Goal: Task Accomplishment & Management: Manage account settings

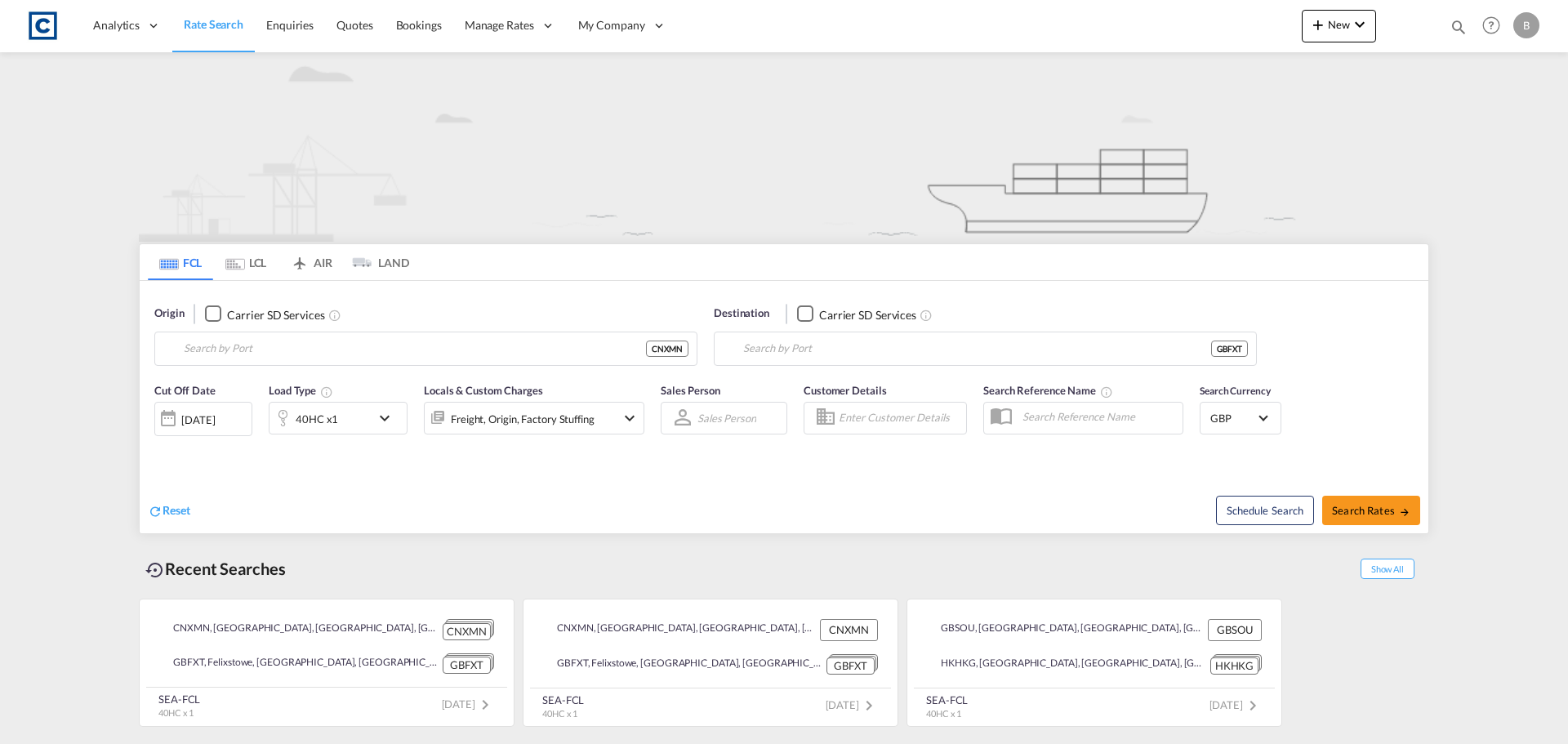
type input "Xiamen, CNXMN"
type input "Felixstowe, GBFXT"
click at [676, 349] on button "Clear Input" at bounding box center [680, 349] width 25 height 25
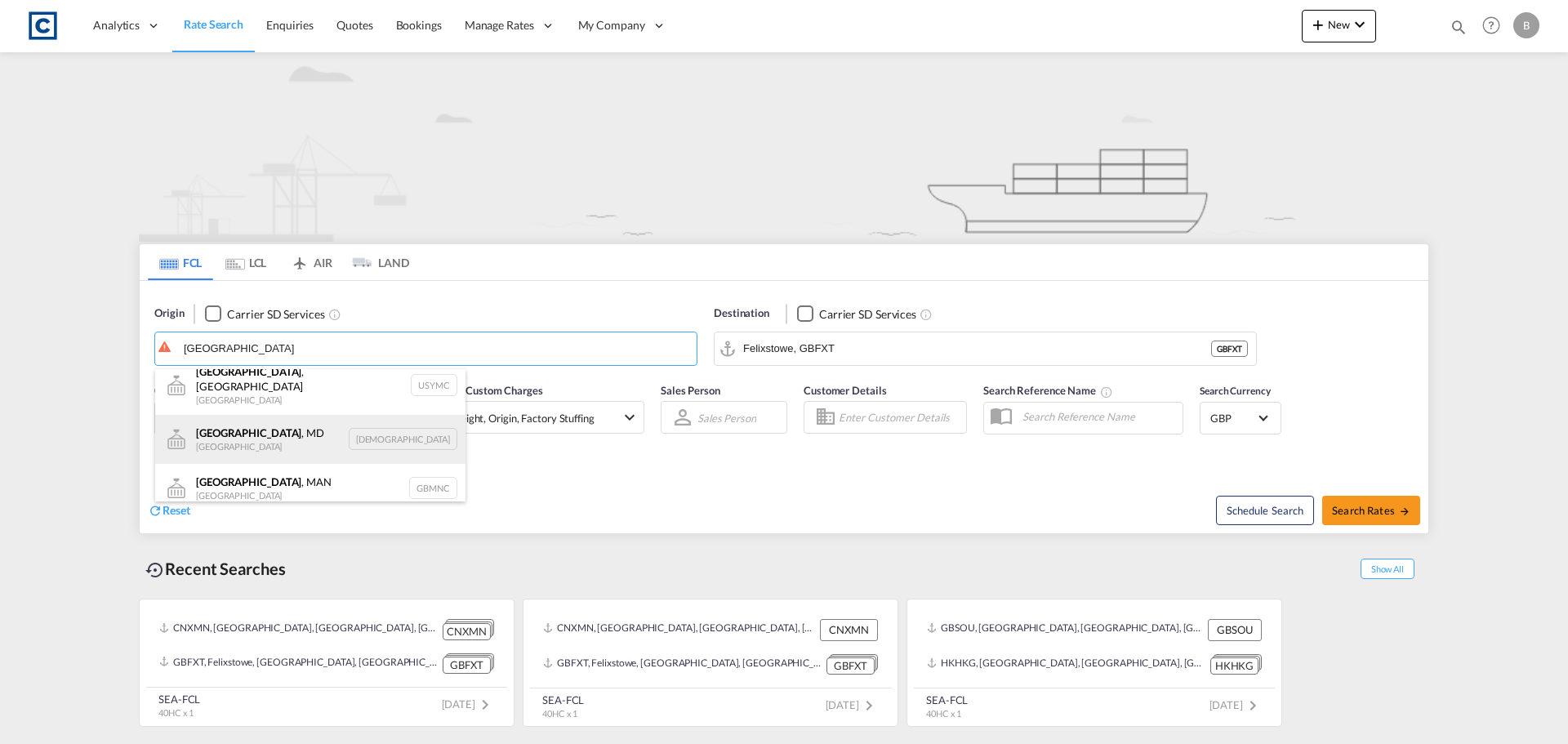
scroll to position [15, 0]
click at [285, 476] on div "[GEOGRAPHIC_DATA] , MAN [GEOGRAPHIC_DATA] GBMNC" at bounding box center [310, 486] width 310 height 49
type input "[GEOGRAPHIC_DATA], [GEOGRAPHIC_DATA], GBMNC"
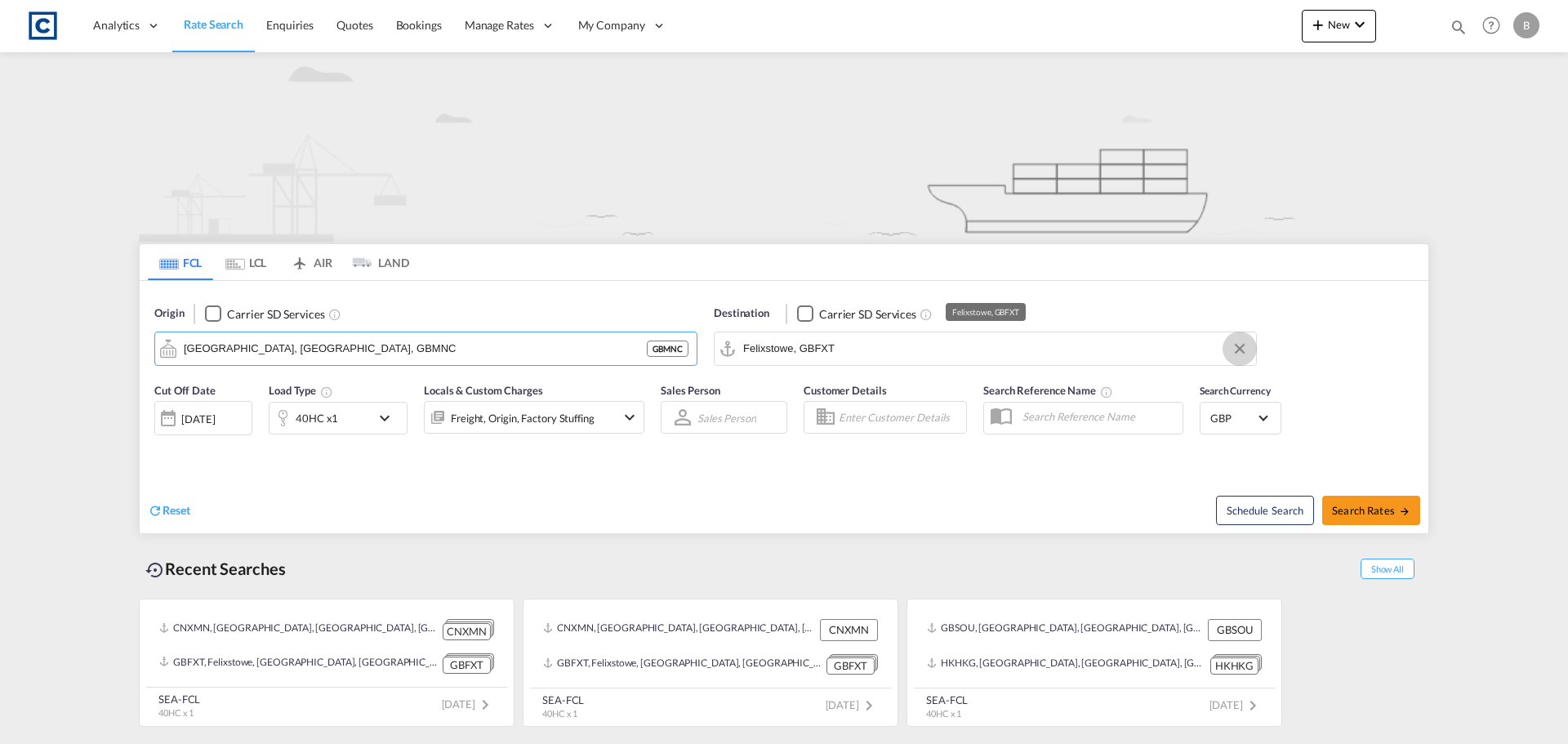
click at [1241, 346] on button "Clear Input" at bounding box center [1240, 349] width 25 height 25
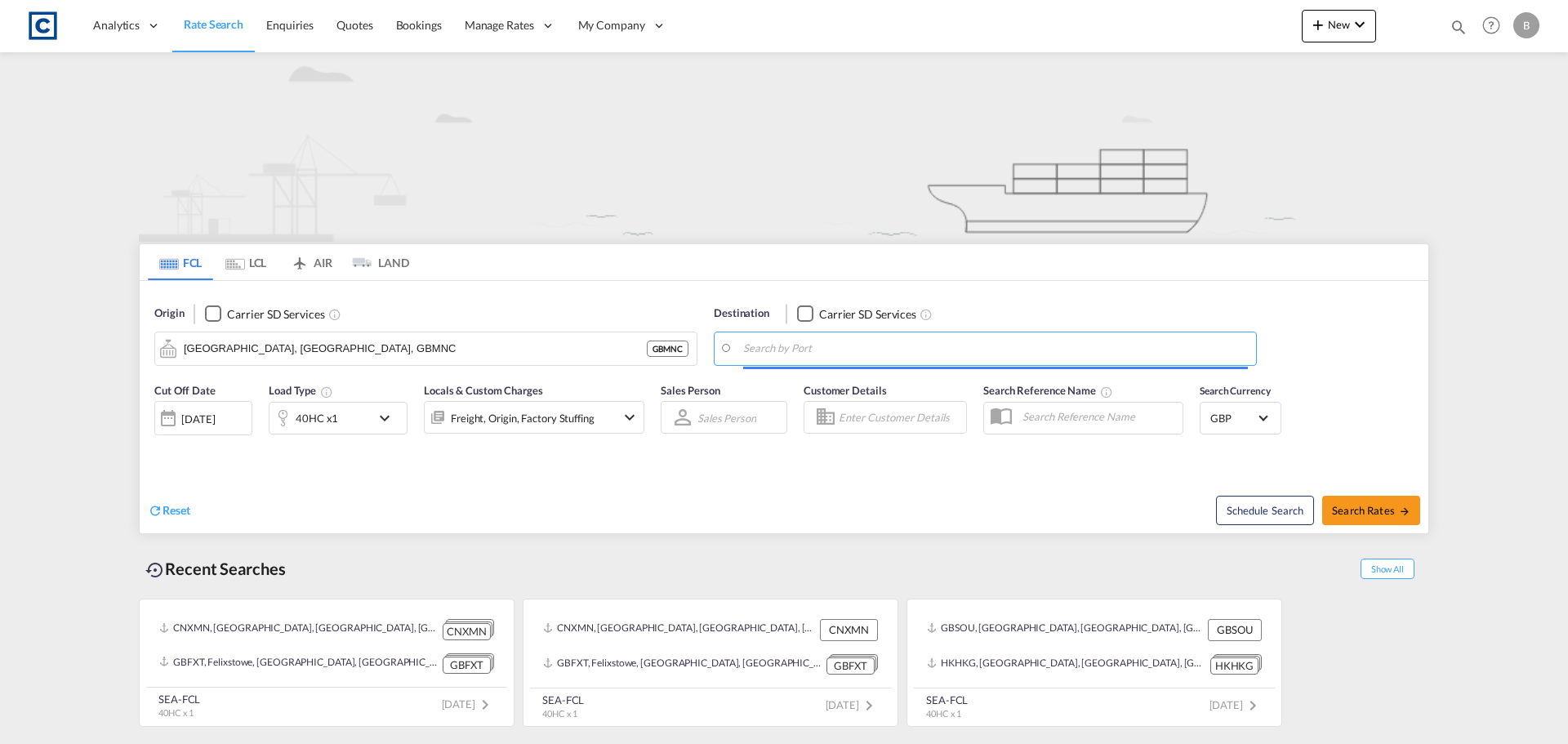
click at [946, 353] on input "Search by Port" at bounding box center [996, 349] width 504 height 25
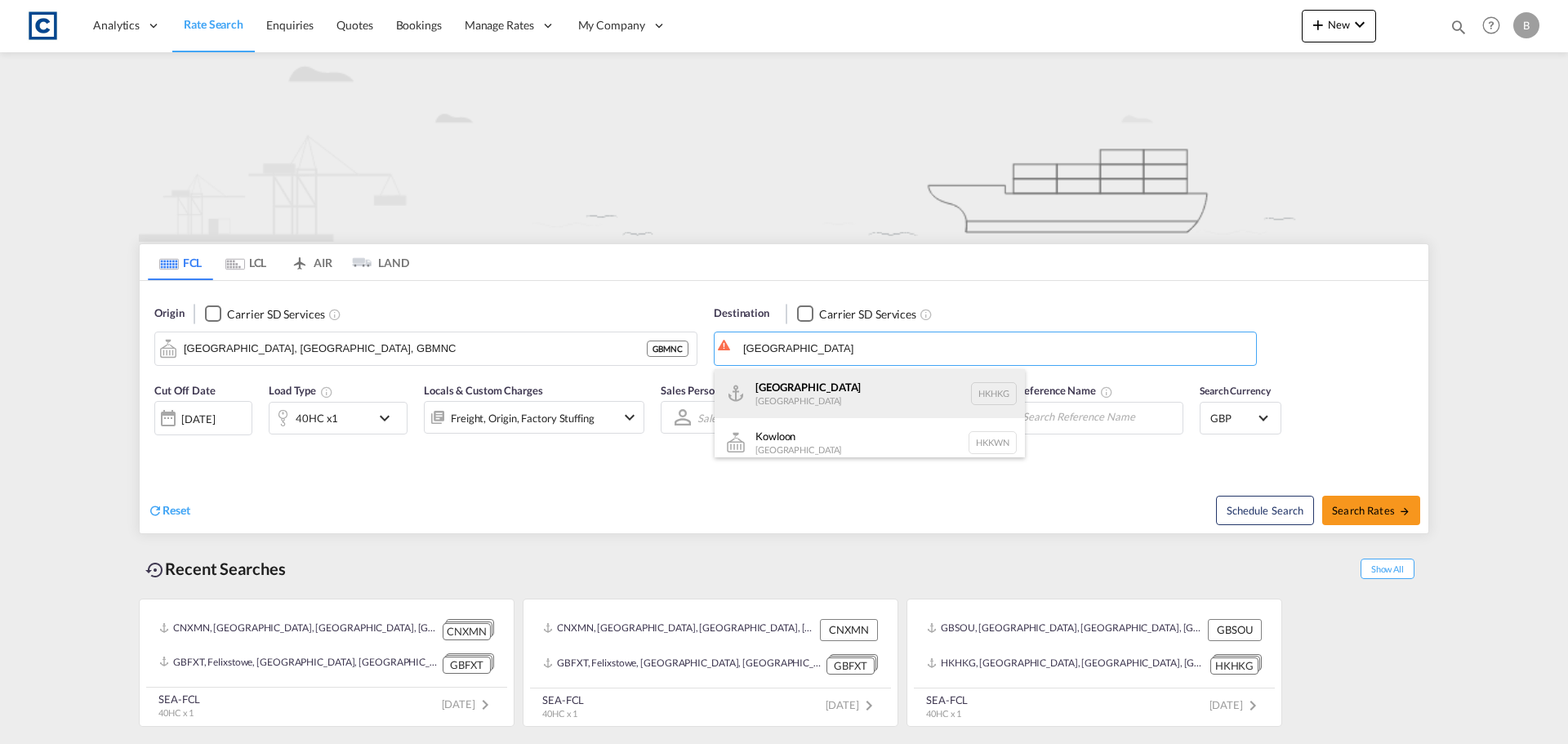
click at [834, 393] on div "[GEOGRAPHIC_DATA] [GEOGRAPHIC_DATA] [GEOGRAPHIC_DATA]" at bounding box center [870, 394] width 310 height 49
type input "[GEOGRAPHIC_DATA], HKHKG"
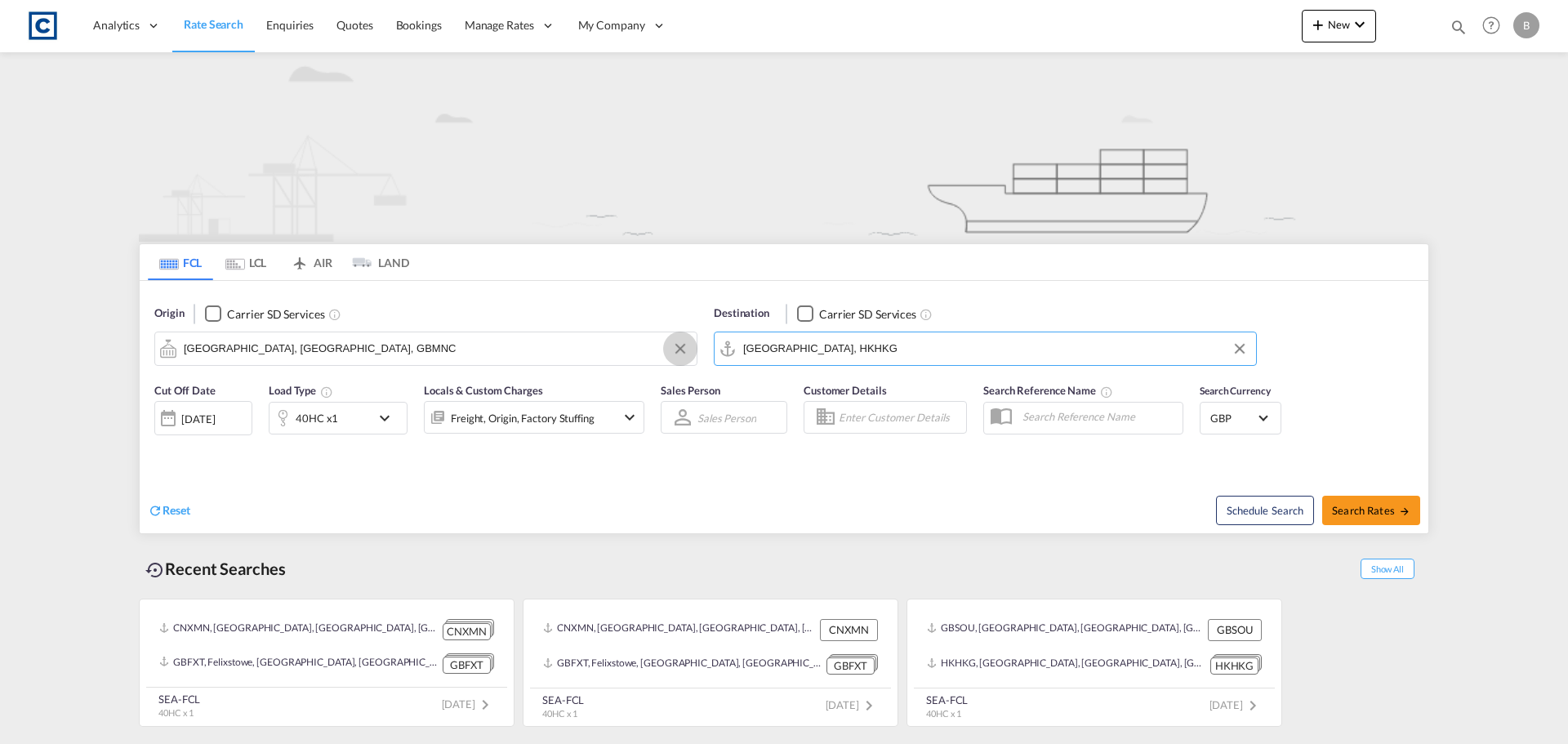
click at [679, 347] on button "Clear Input" at bounding box center [680, 349] width 25 height 25
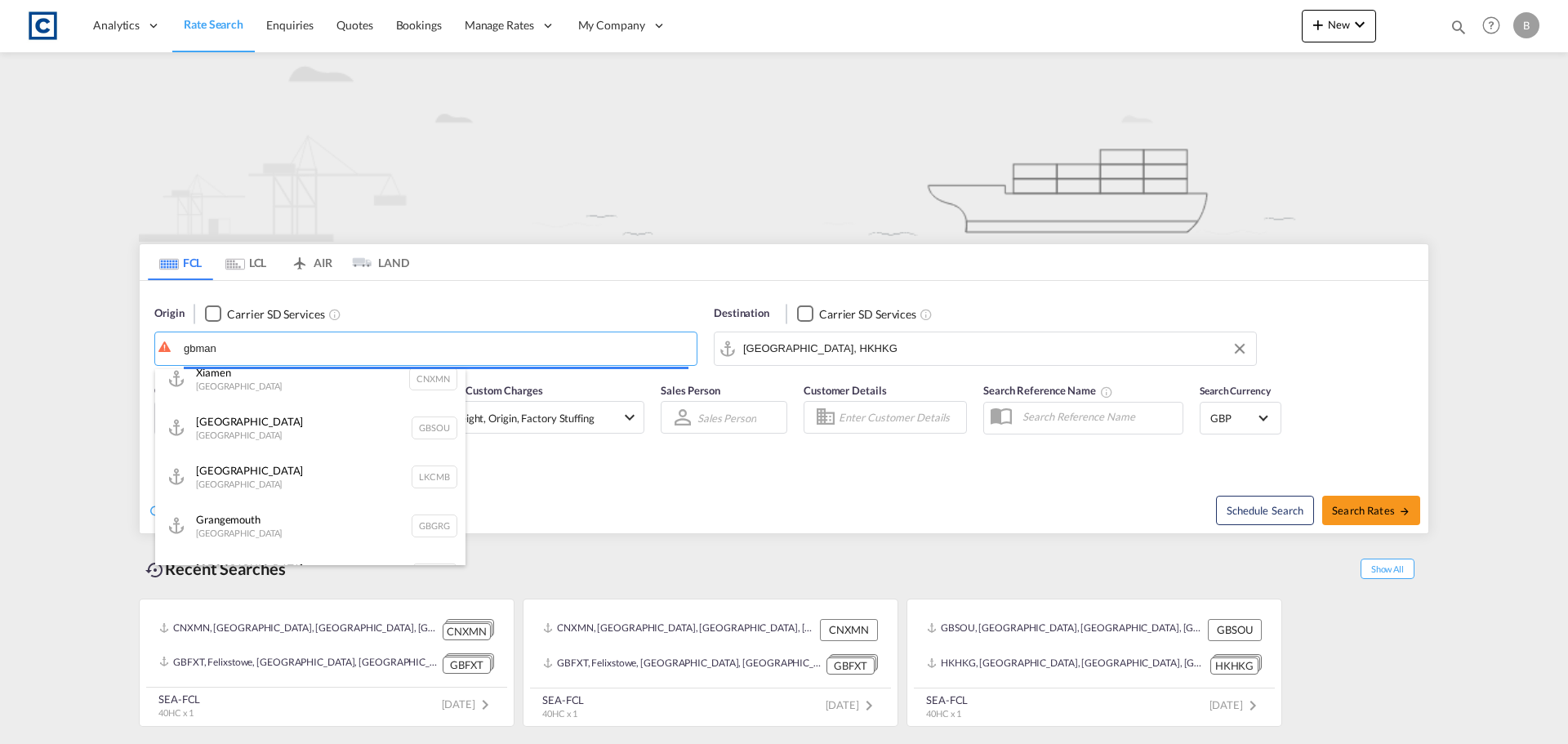
scroll to position [5, 0]
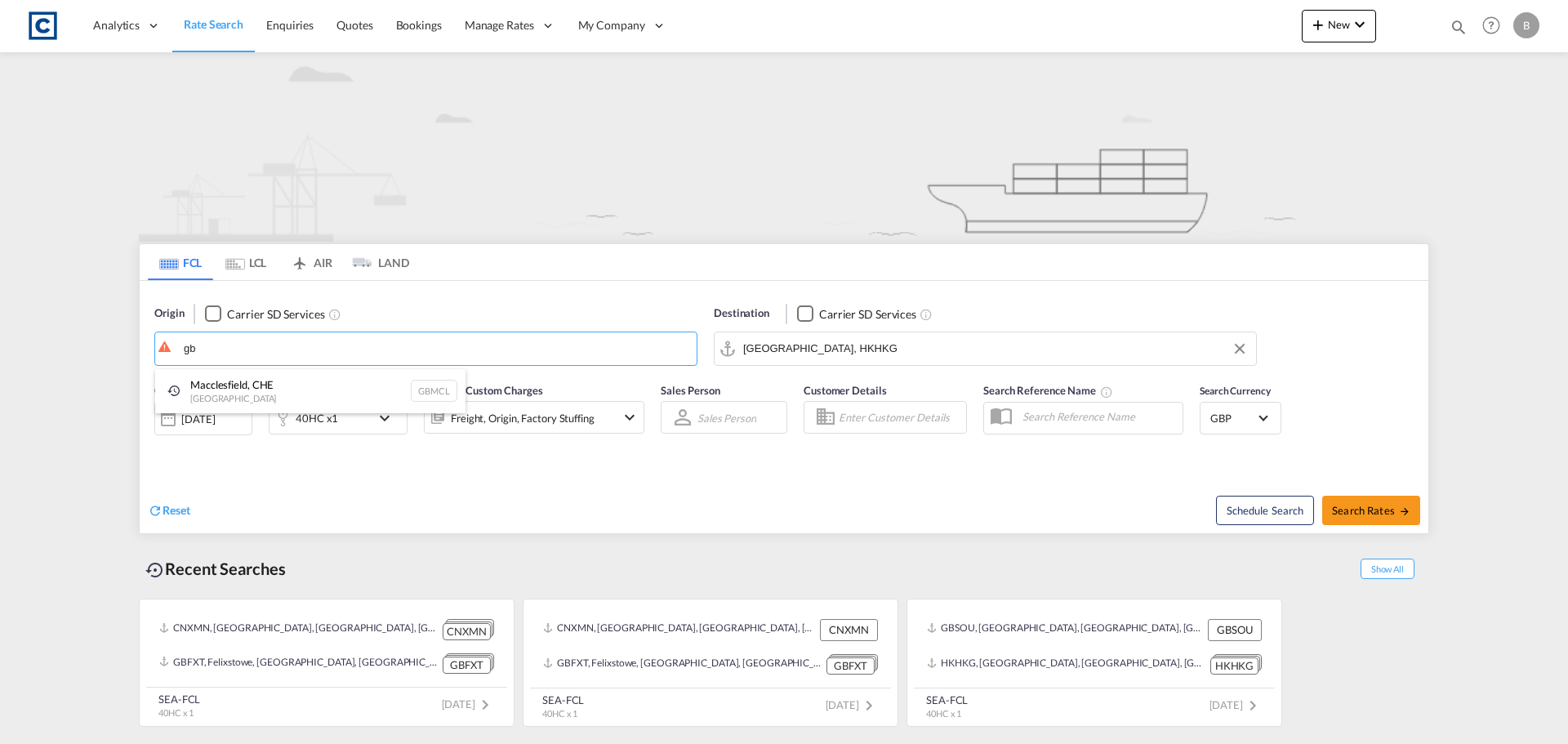
type input "g"
click at [208, 315] on div "Checkbox No Ink" at bounding box center [213, 313] width 16 height 16
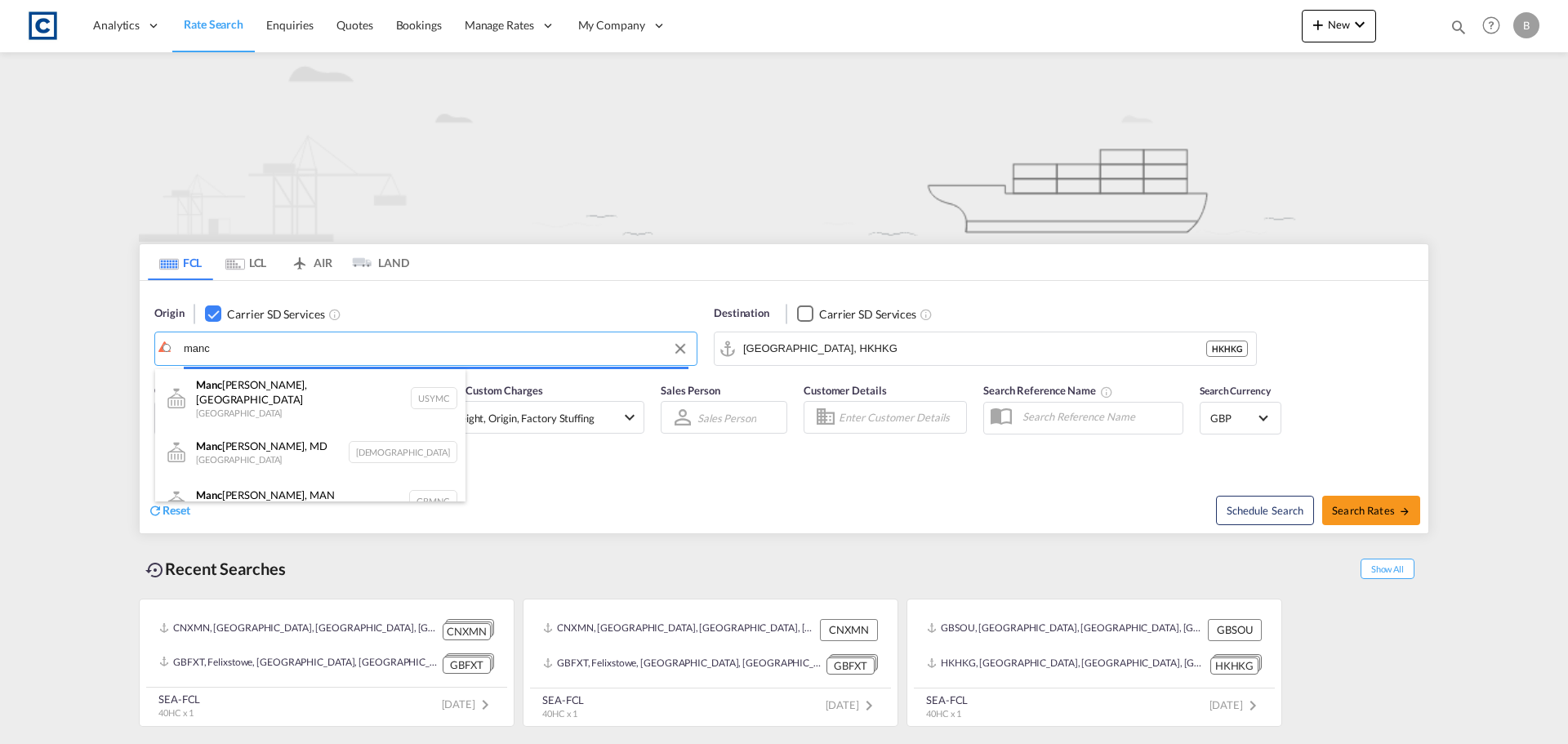
click at [280, 345] on body "Analytics Reports Dashboard Rate Search Enquiries Quotes Bookings" at bounding box center [784, 372] width 1568 height 744
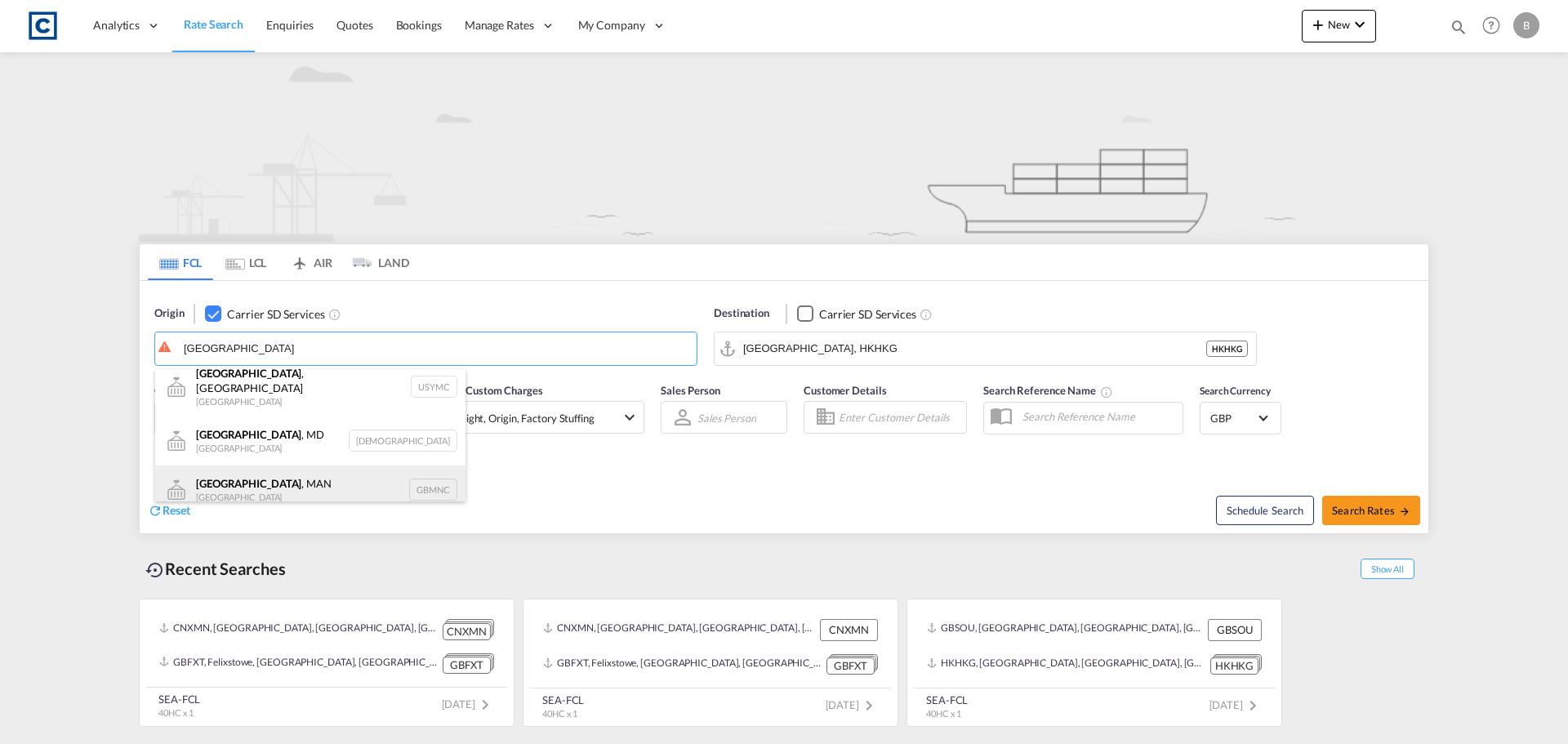
scroll to position [15, 0]
click at [284, 471] on div "[GEOGRAPHIC_DATA] , MAN [GEOGRAPHIC_DATA] GBMNC" at bounding box center [310, 486] width 310 height 49
type input "[GEOGRAPHIC_DATA], [GEOGRAPHIC_DATA], GBMNC"
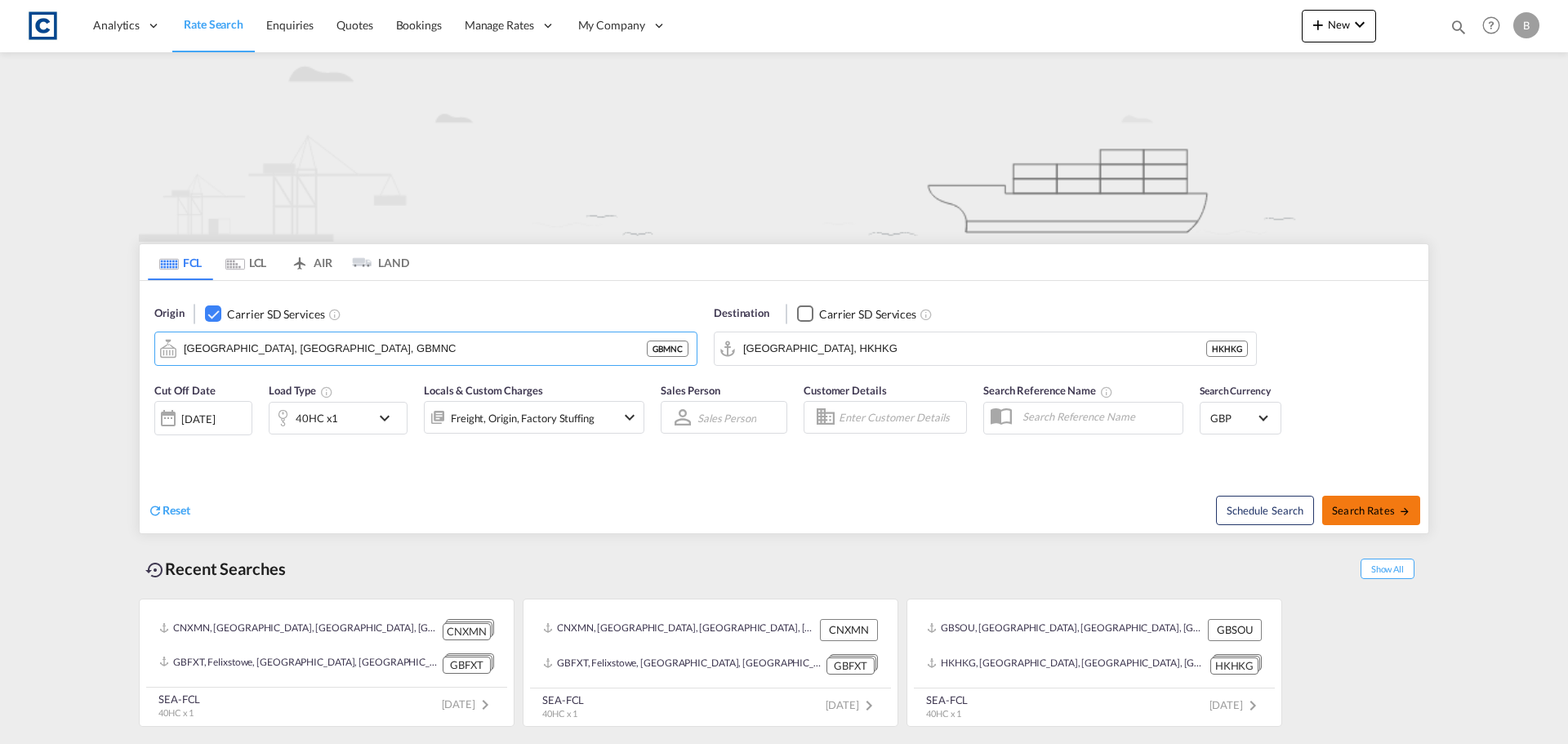
click at [1362, 510] on span "Search Rates" at bounding box center [1371, 510] width 79 height 13
type input "GBMNC to HKHKG / [DATE]"
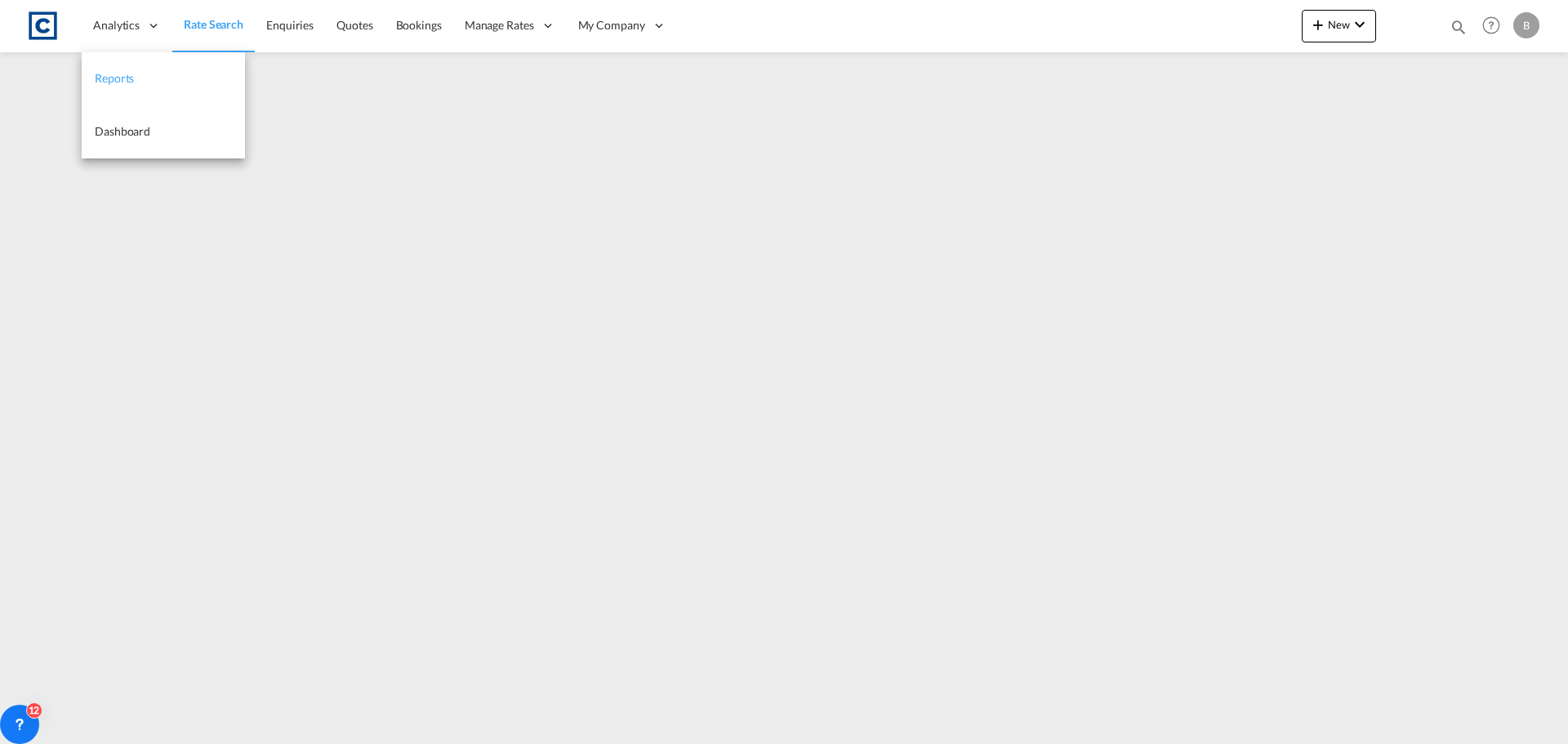
click at [108, 82] on span "Reports" at bounding box center [115, 78] width 39 height 14
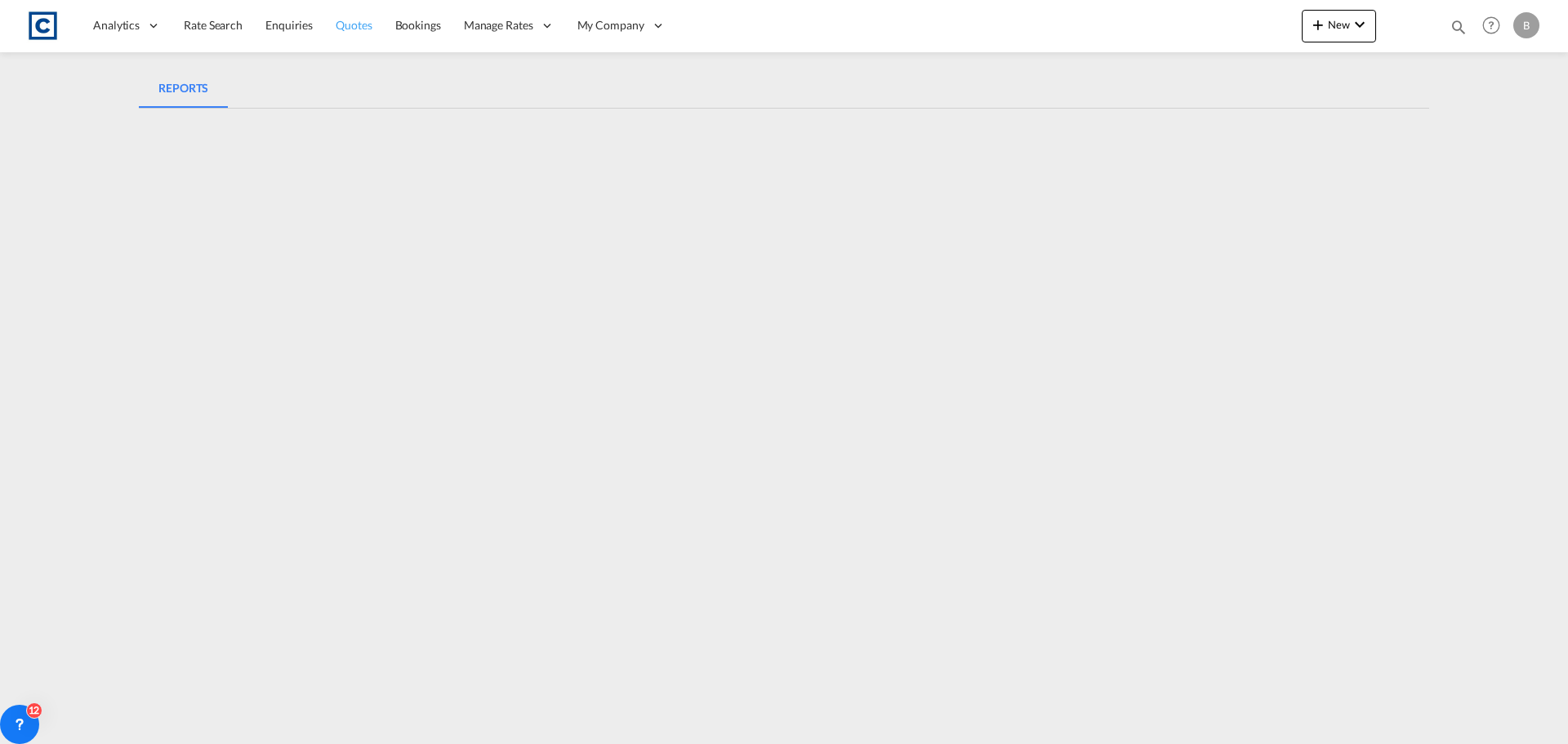
click at [358, 27] on span "Quotes" at bounding box center [354, 25] width 36 height 14
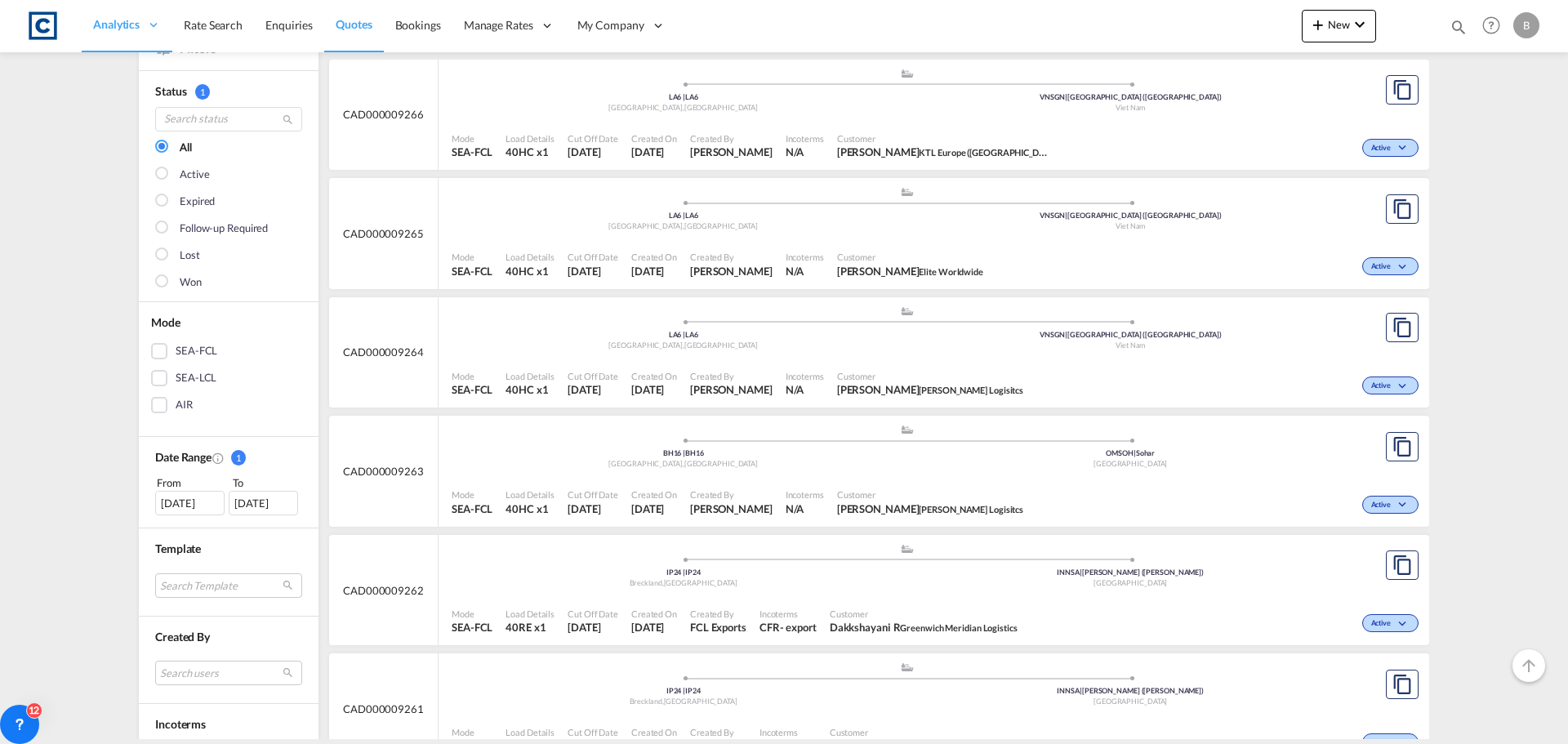
scroll to position [82, 0]
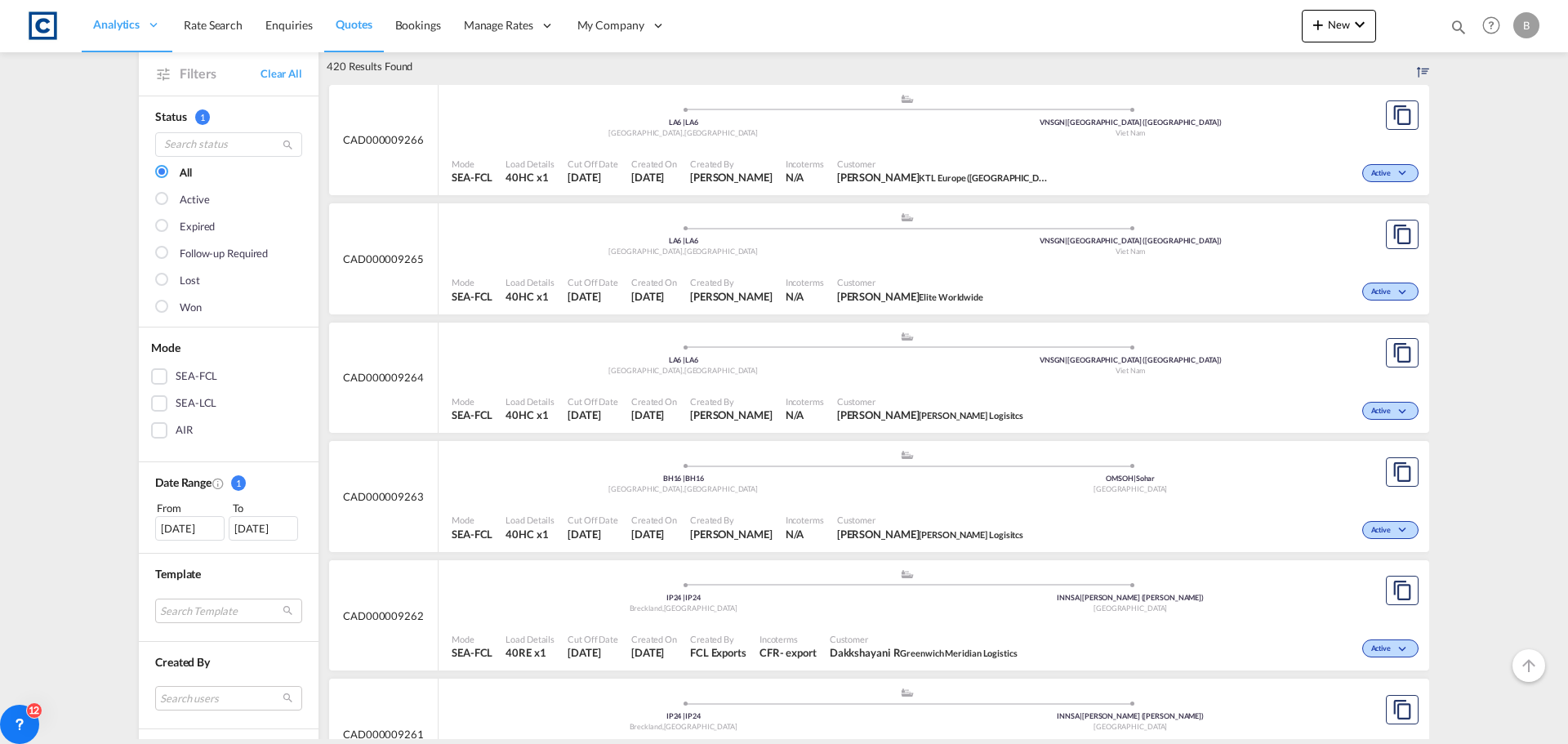
click at [179, 312] on div "Won" at bounding box center [190, 308] width 22 height 16
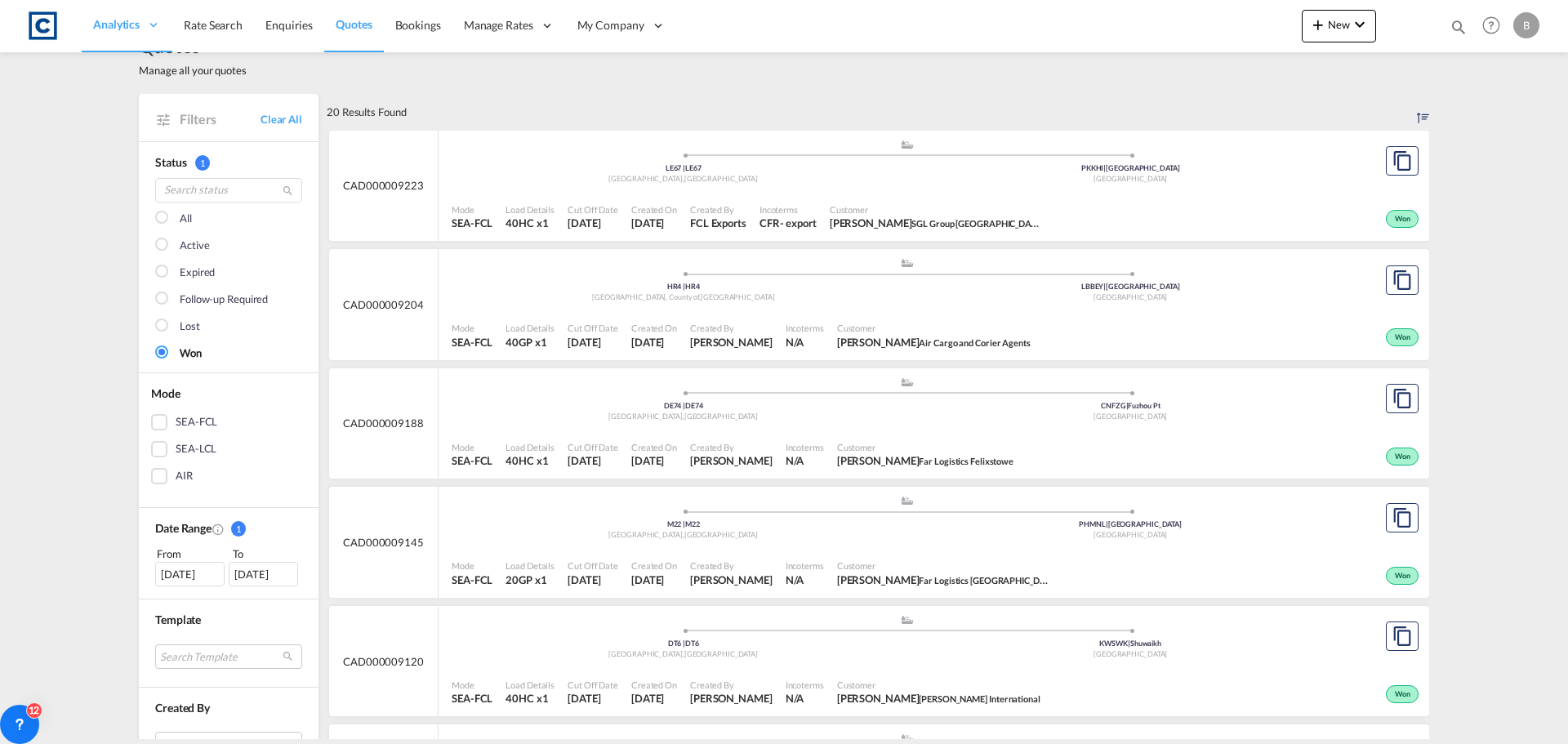
scroll to position [0, 0]
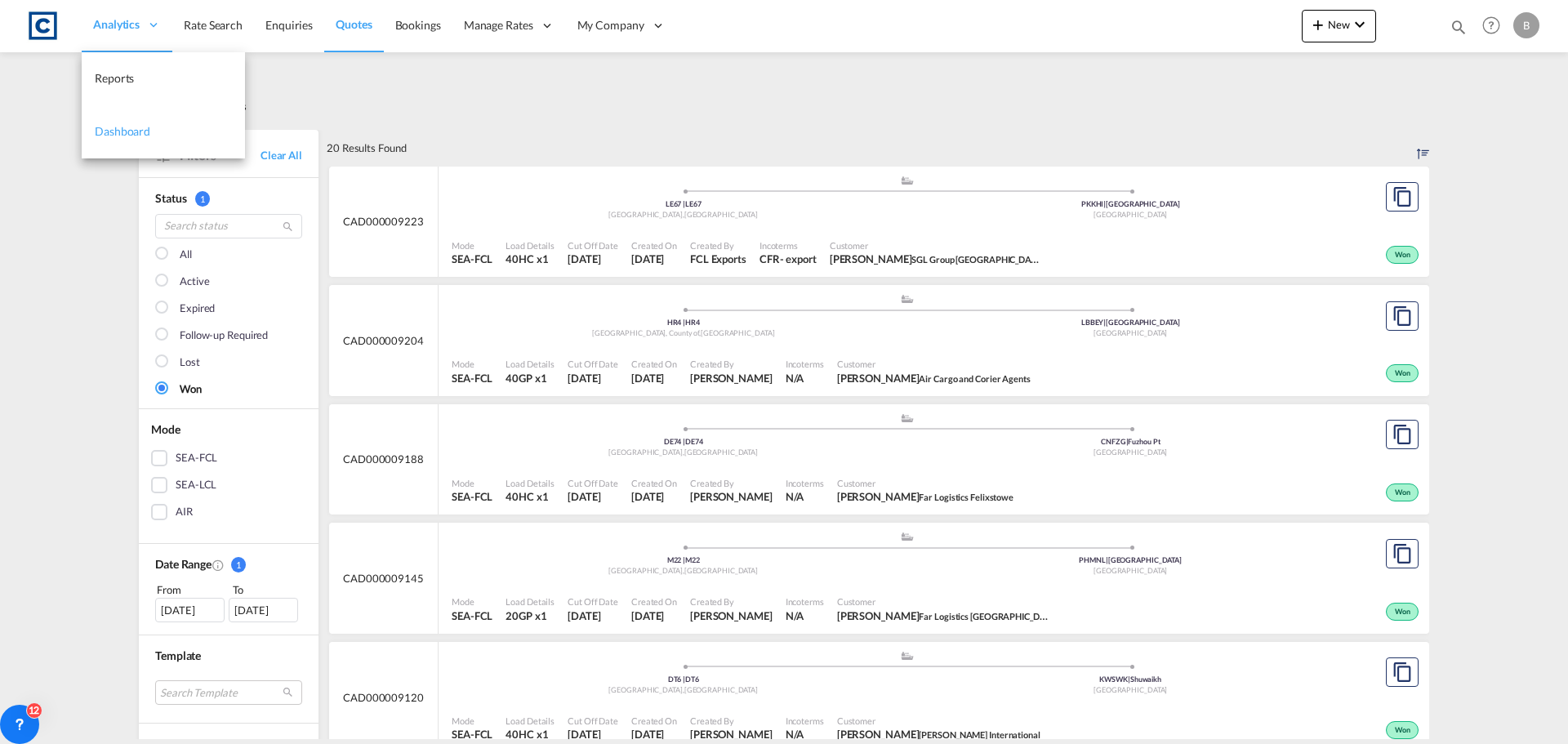
click at [129, 129] on span "Dashboard" at bounding box center [123, 131] width 56 height 14
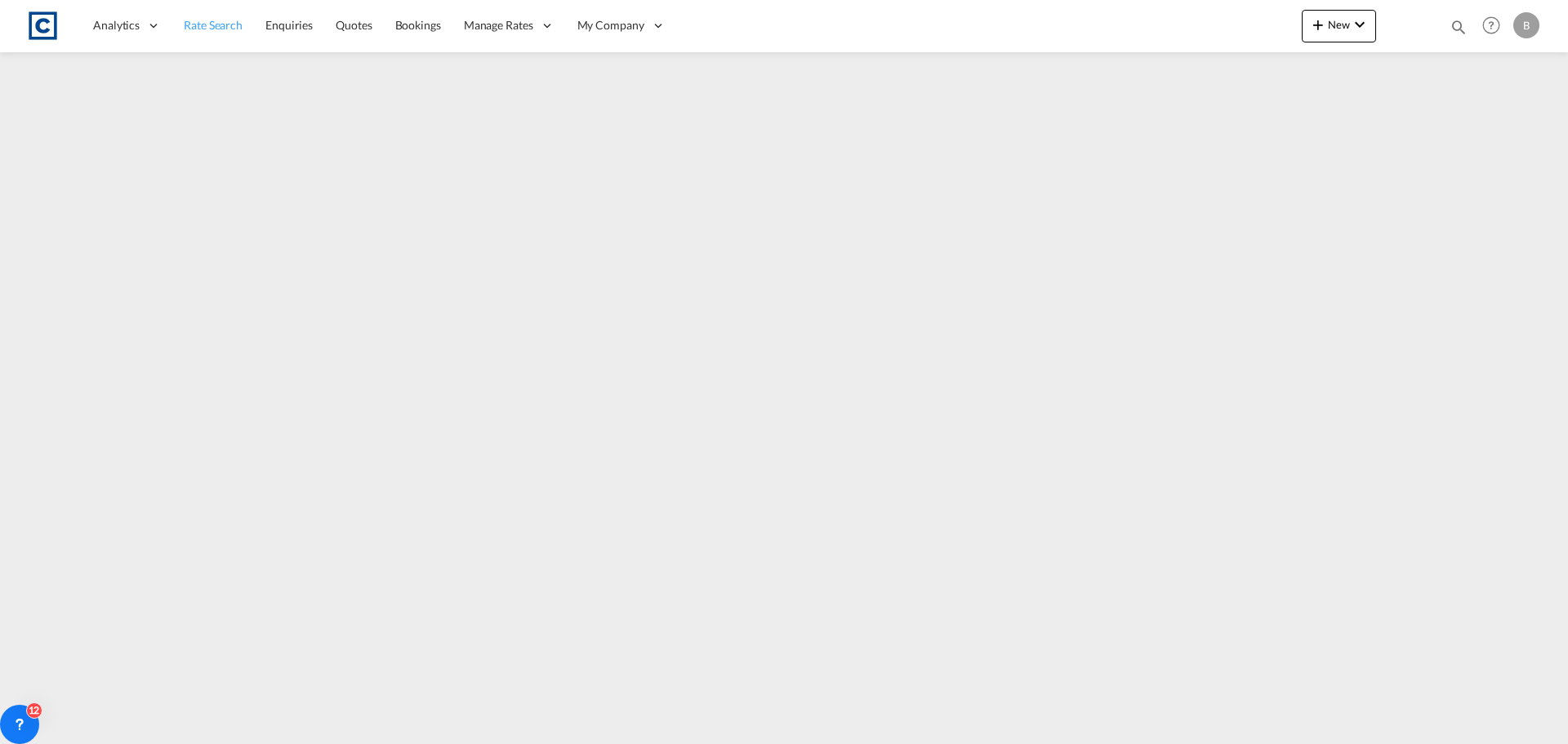
click at [194, 26] on span "Rate Search" at bounding box center [213, 25] width 59 height 14
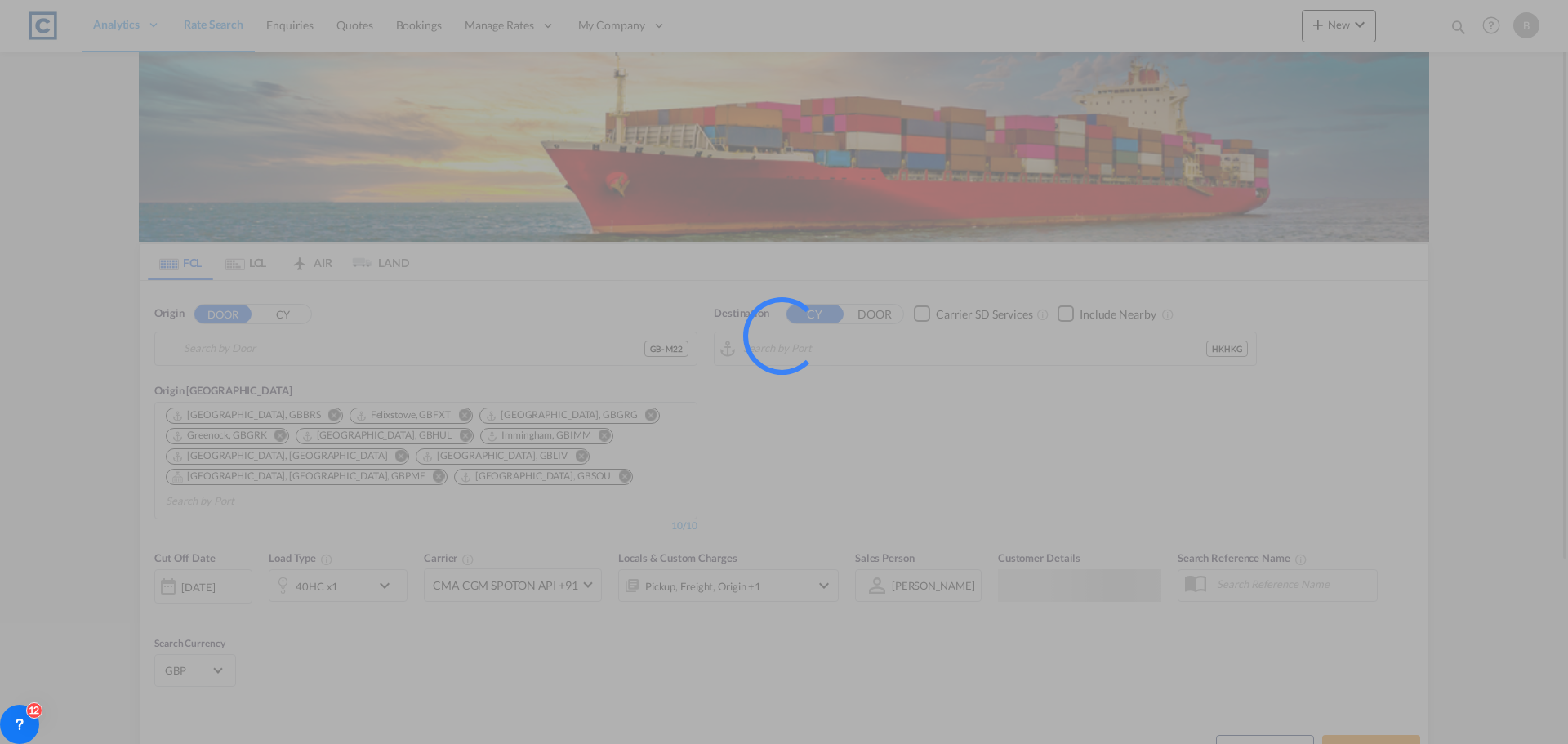
type input "GB-M22, [GEOGRAPHIC_DATA]"
type input "[GEOGRAPHIC_DATA], HKHKG"
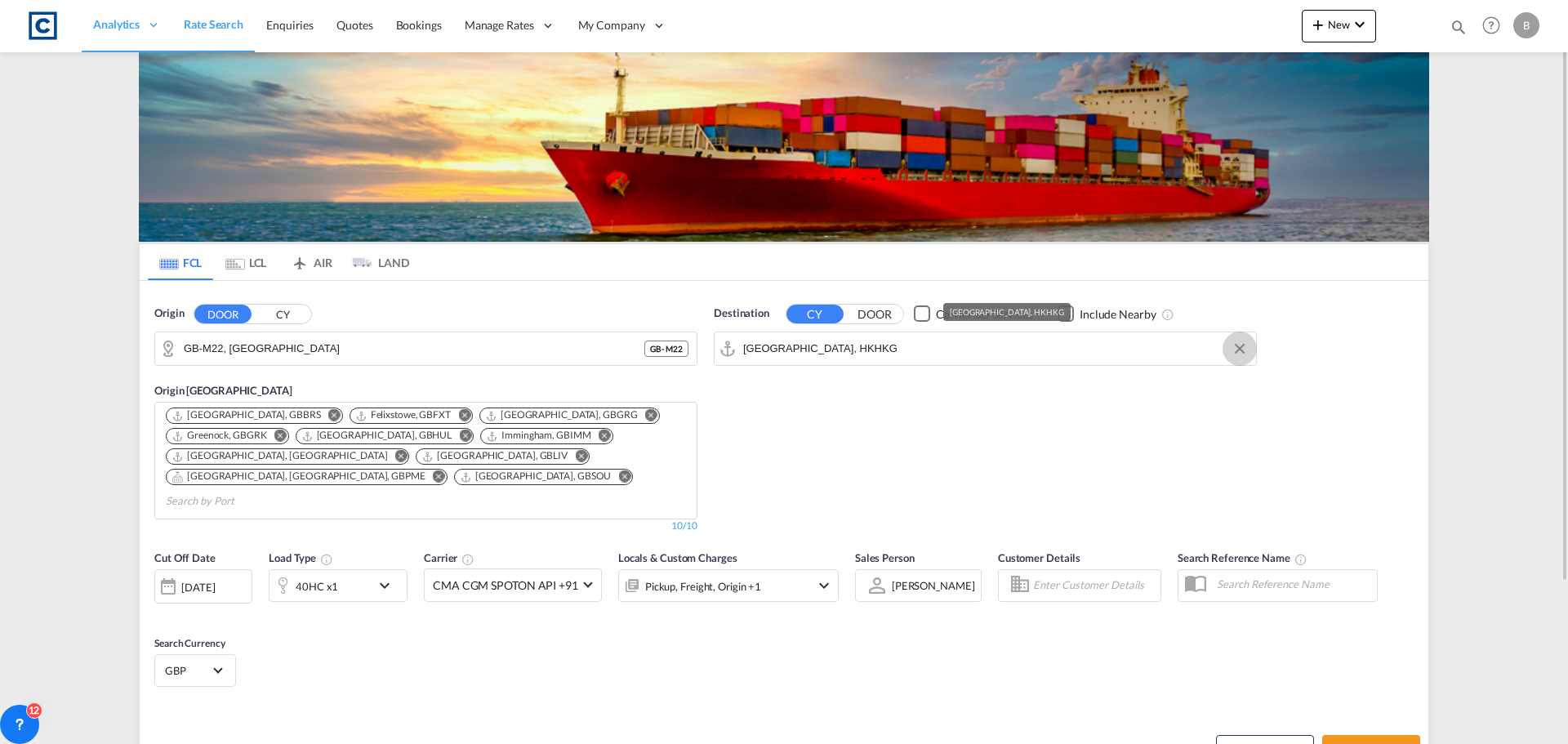
click at [1238, 341] on button "Clear Input" at bounding box center [1240, 349] width 25 height 25
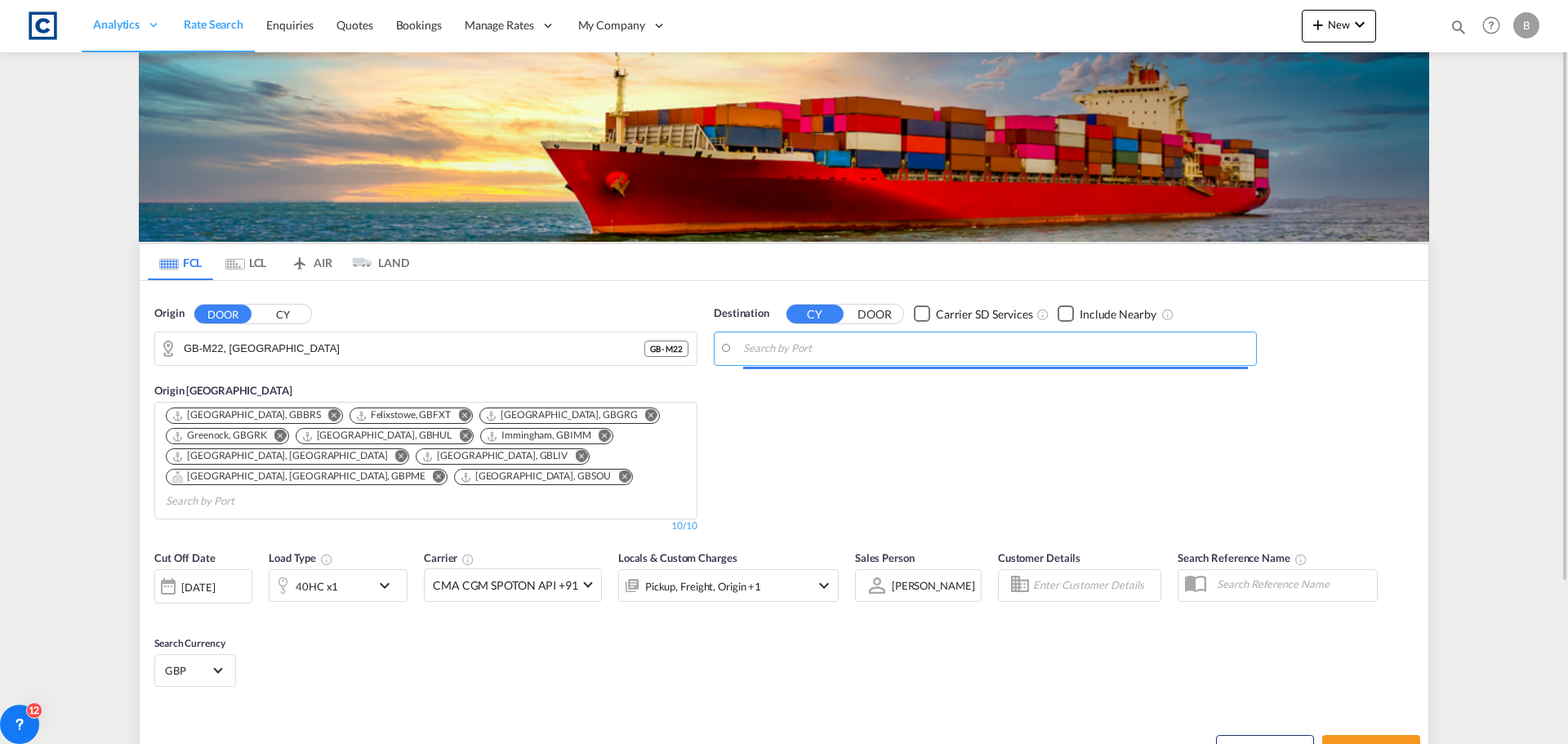
click at [885, 352] on input "Search by Port" at bounding box center [996, 349] width 504 height 25
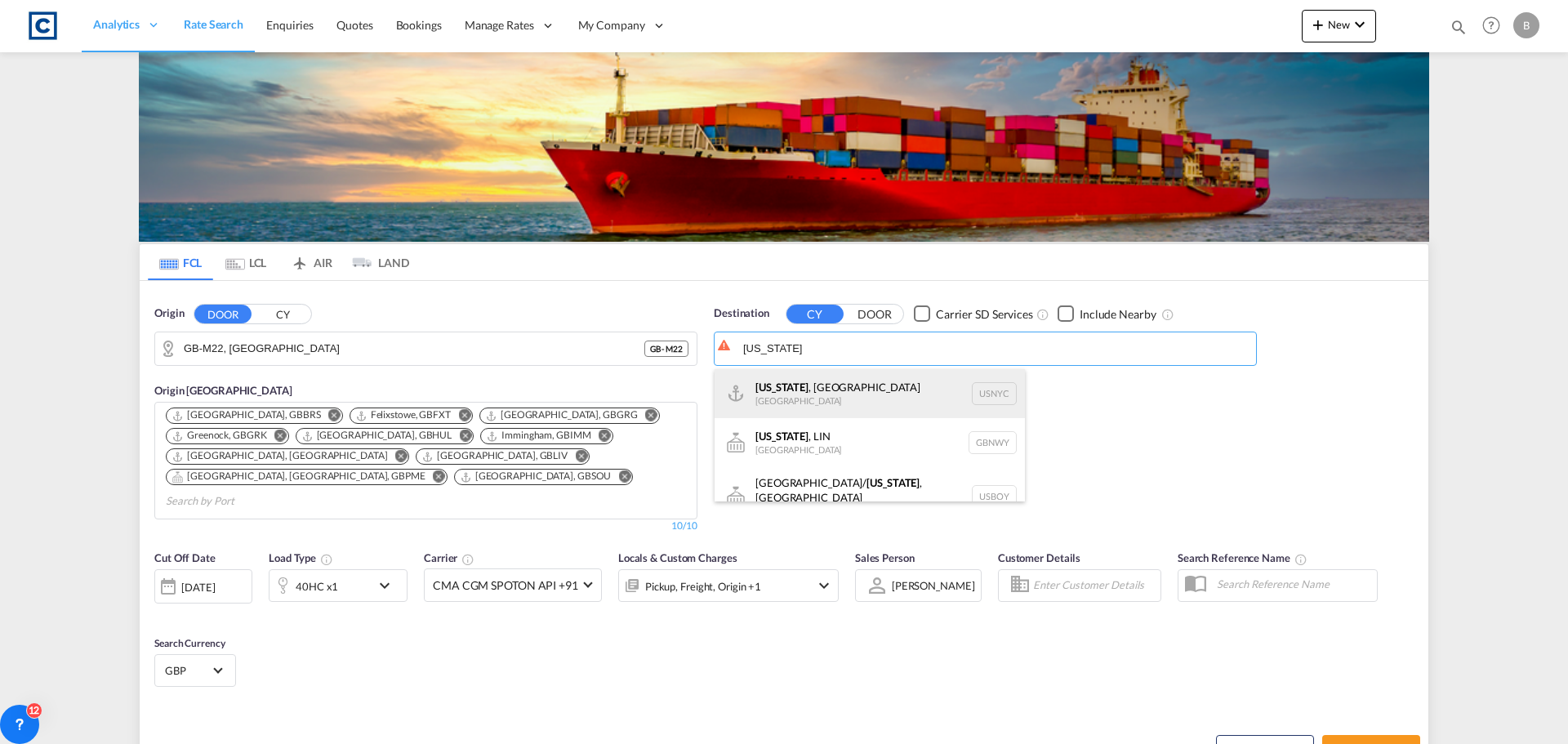
click at [820, 390] on div "[US_STATE] , [GEOGRAPHIC_DATA] [GEOGRAPHIC_DATA] USNYC" at bounding box center [870, 394] width 310 height 49
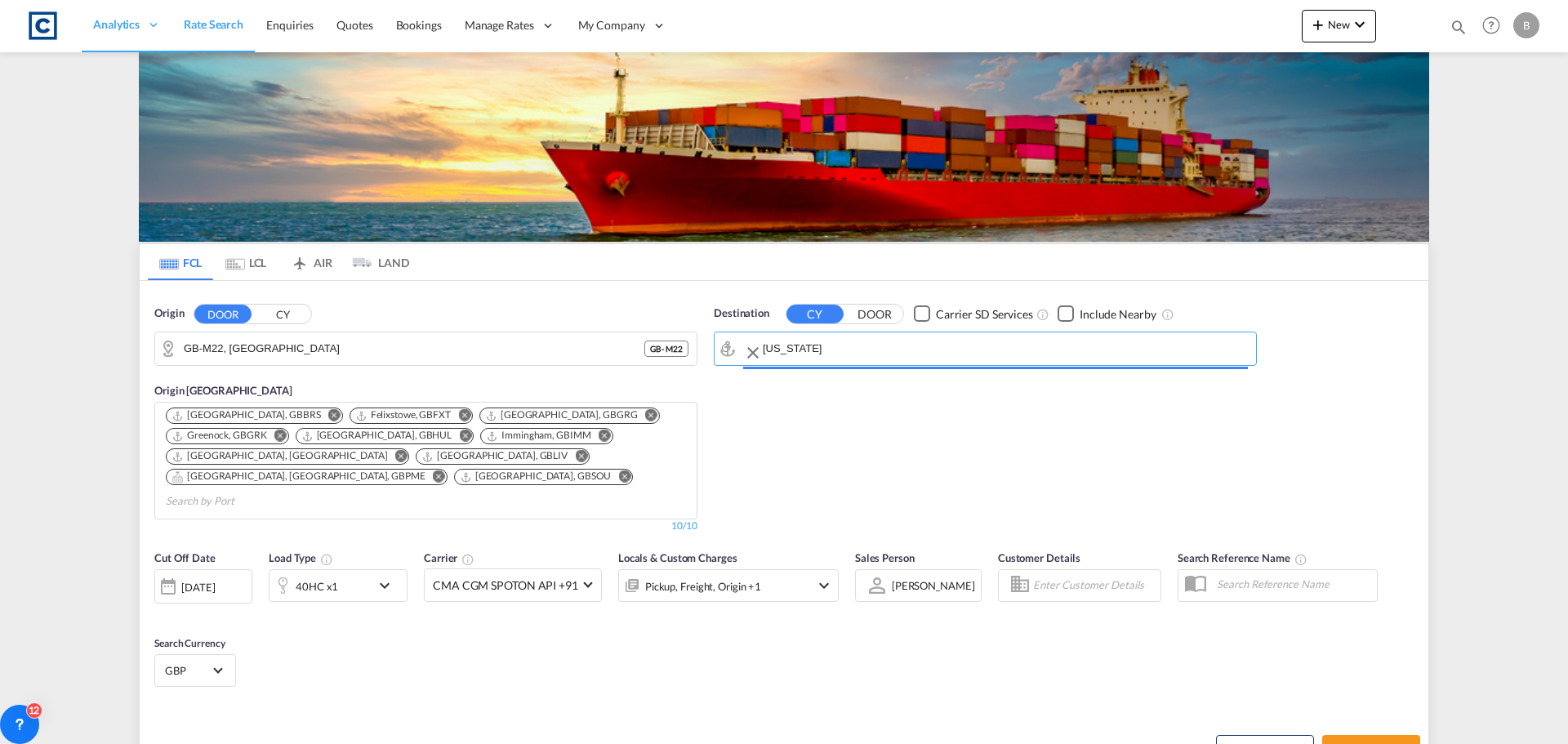
type input "[US_STATE], [GEOGRAPHIC_DATA], USNYC"
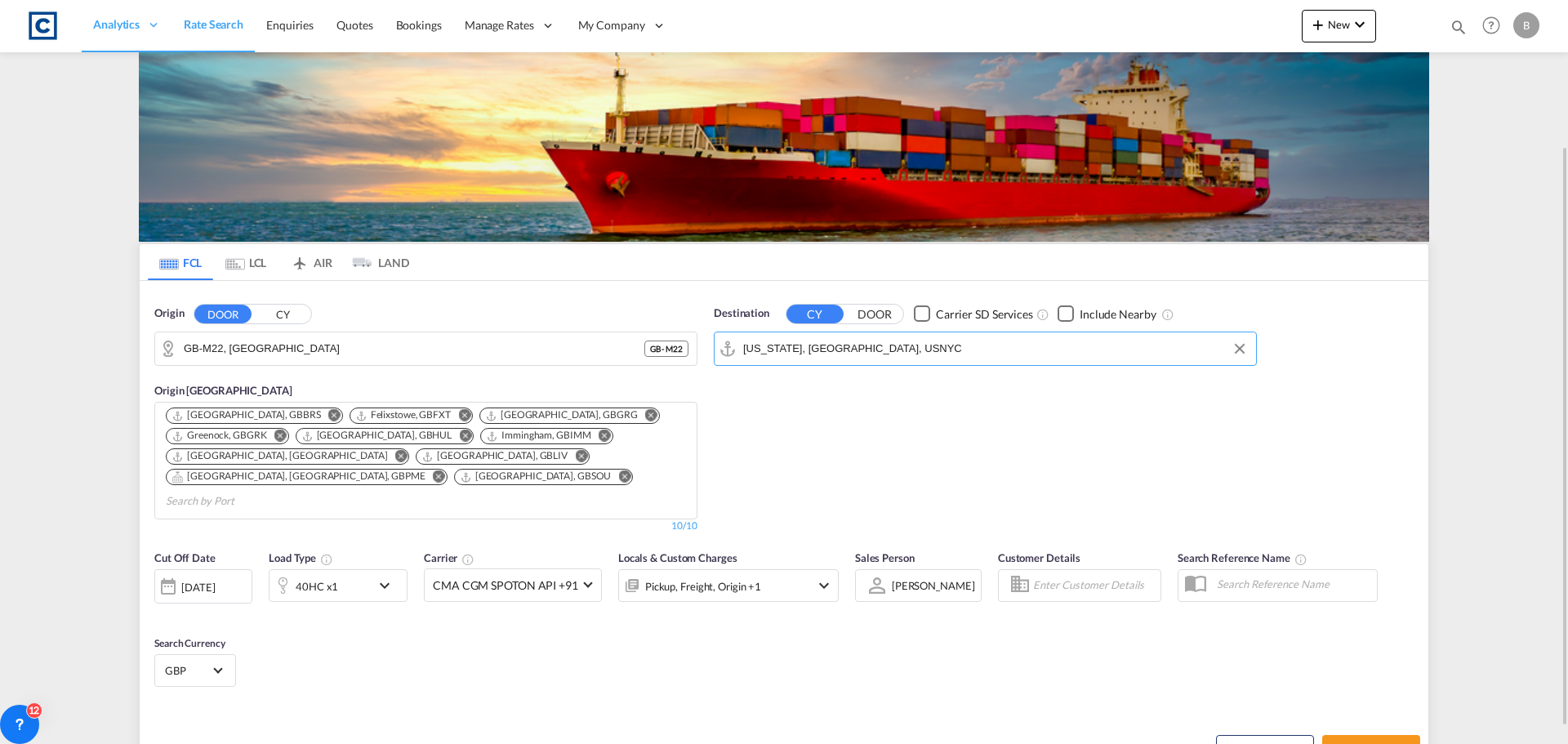
scroll to position [82, 0]
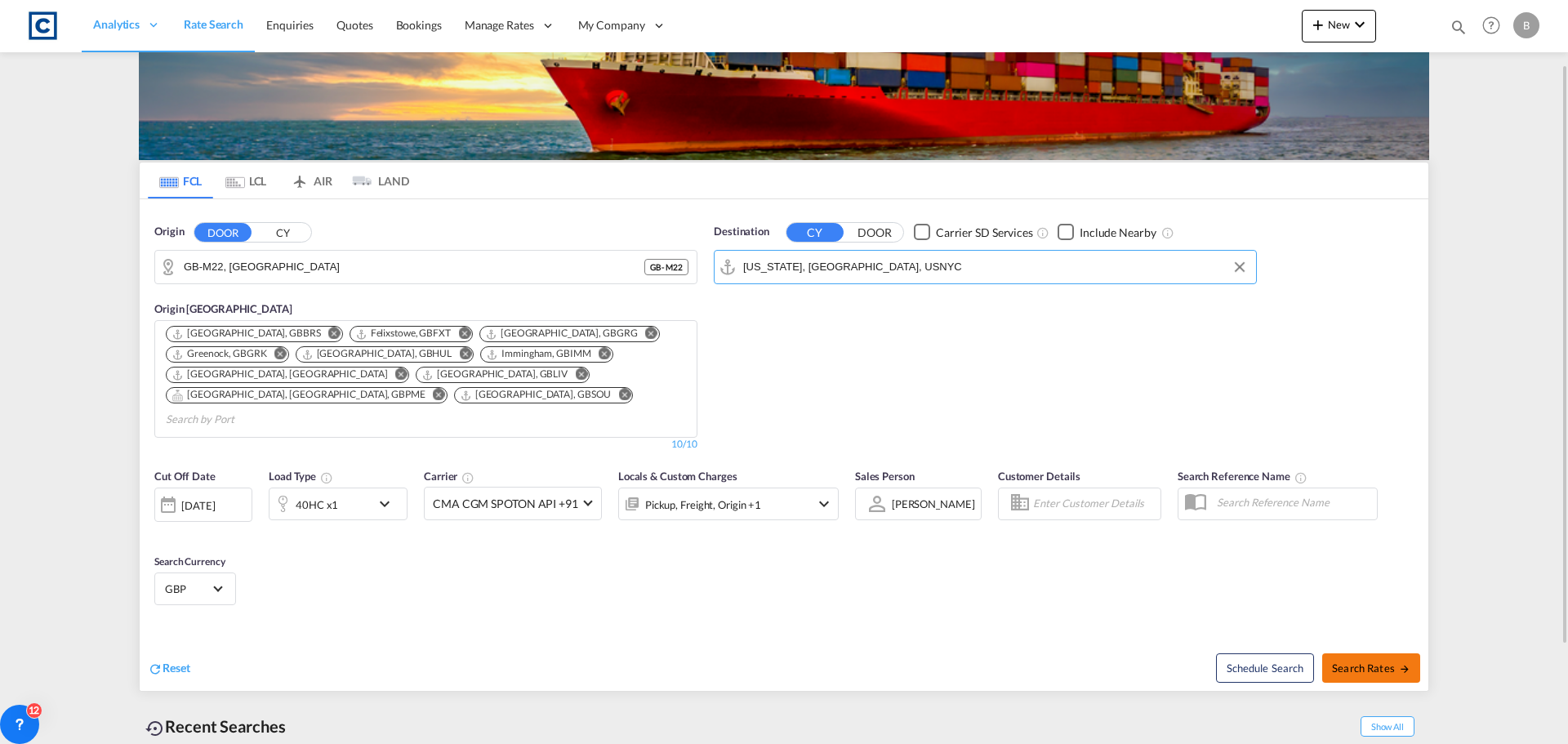
click at [1348, 661] on span "Search Rates" at bounding box center [1371, 668] width 79 height 13
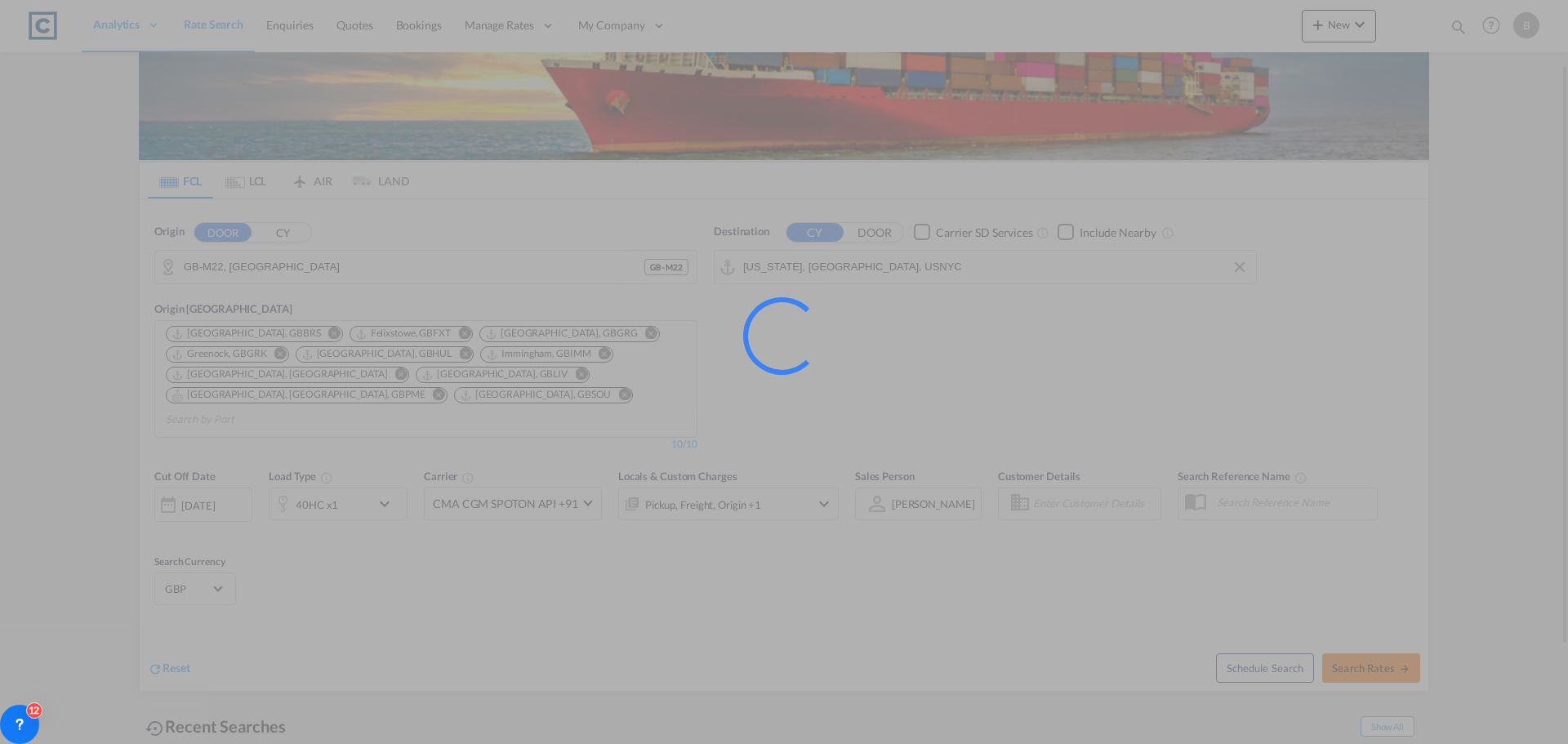
type input "M22 to USNYC / [DATE]"
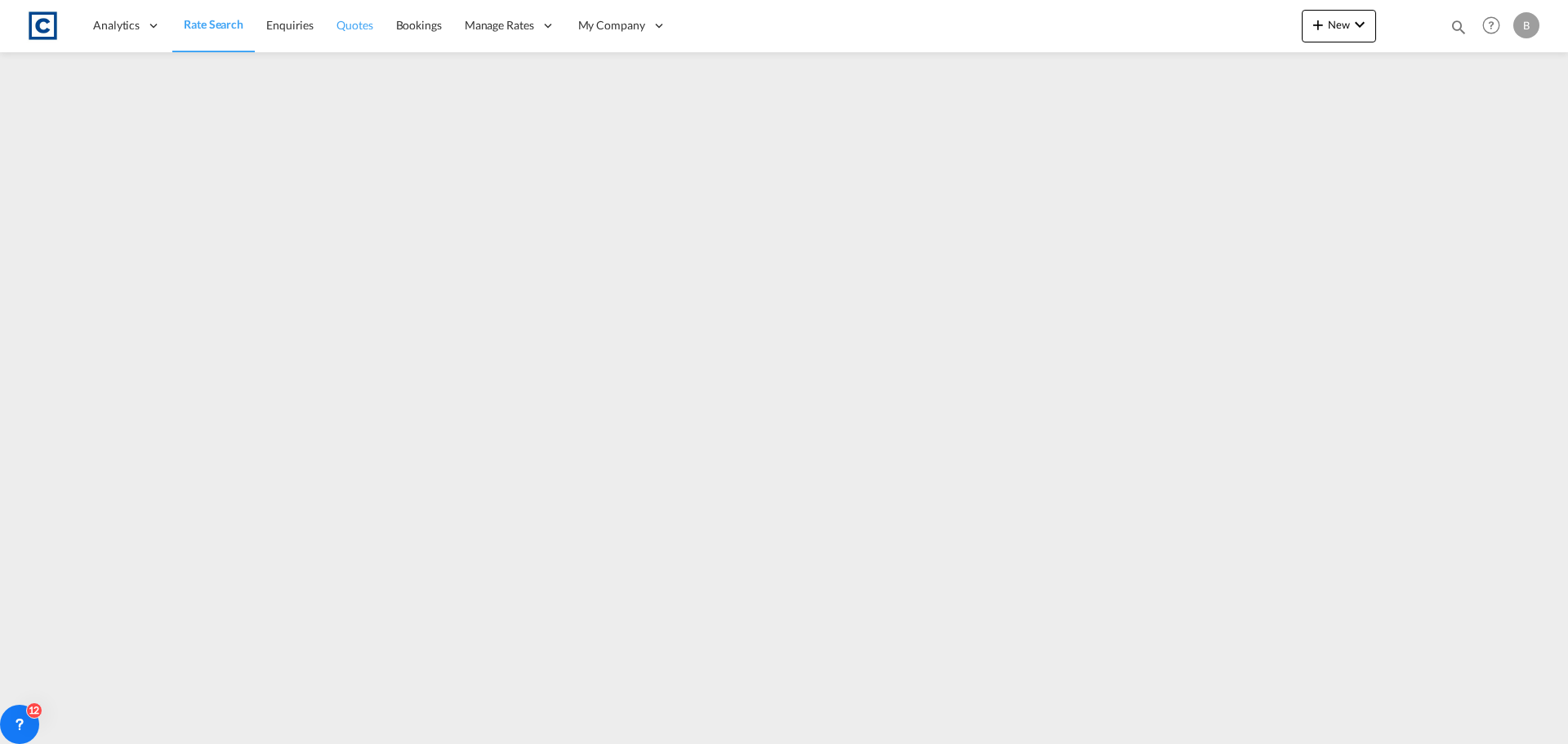
click at [353, 22] on span "Quotes" at bounding box center [355, 25] width 36 height 14
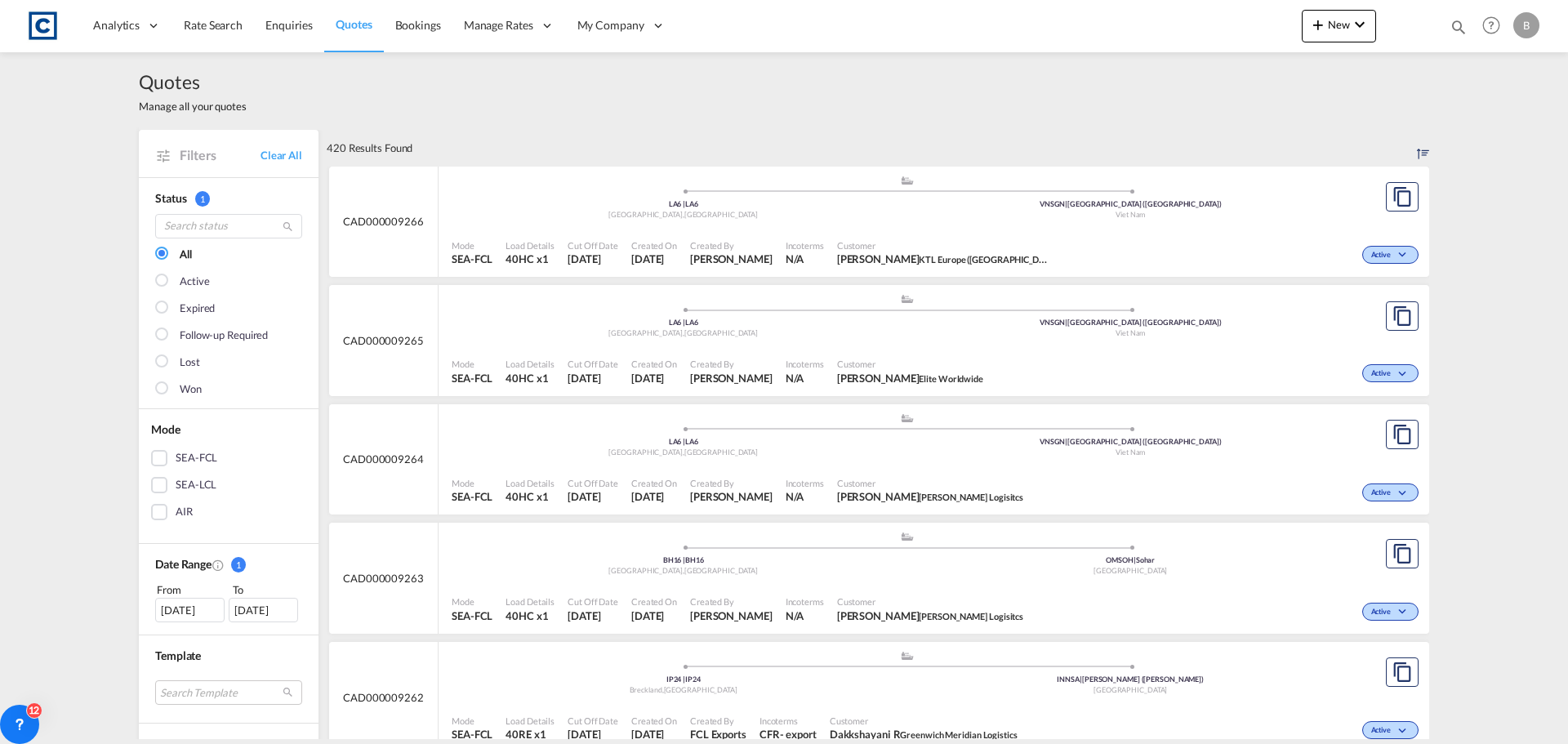
click at [183, 605] on div "[DATE]" at bounding box center [189, 610] width 70 height 25
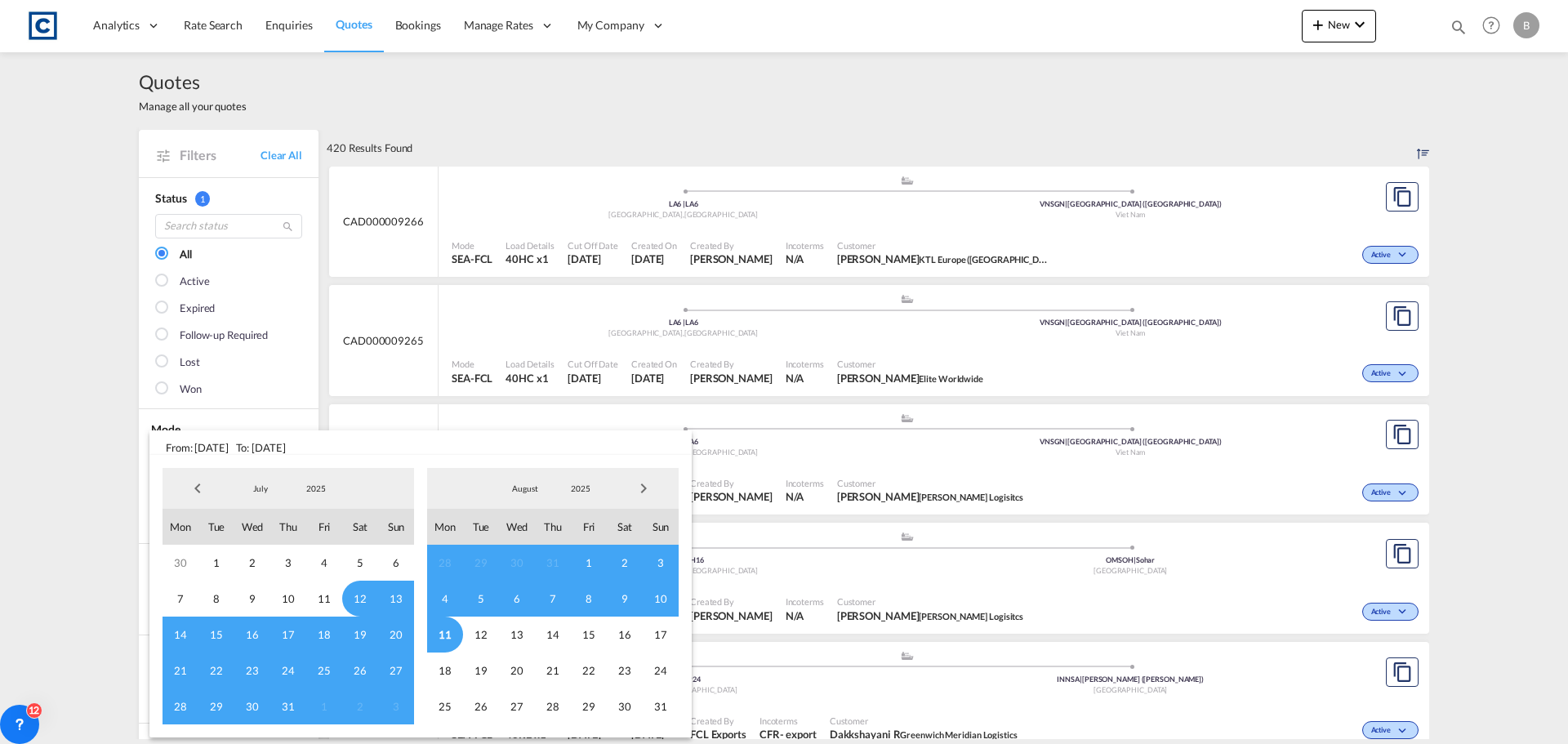
click at [197, 485] on span "Previous Month" at bounding box center [197, 488] width 33 height 33
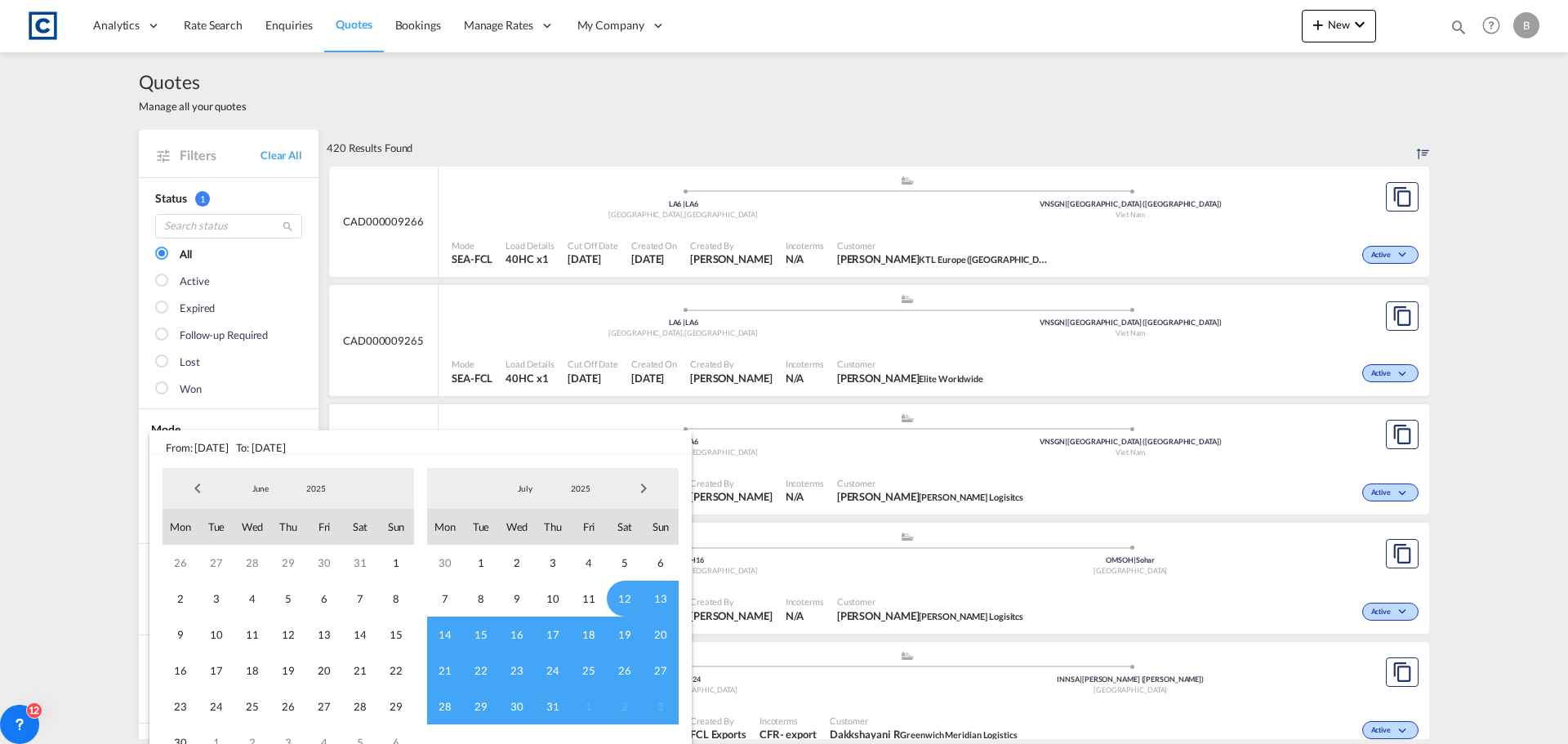
click at [197, 485] on span "Previous Month" at bounding box center [197, 488] width 33 height 33
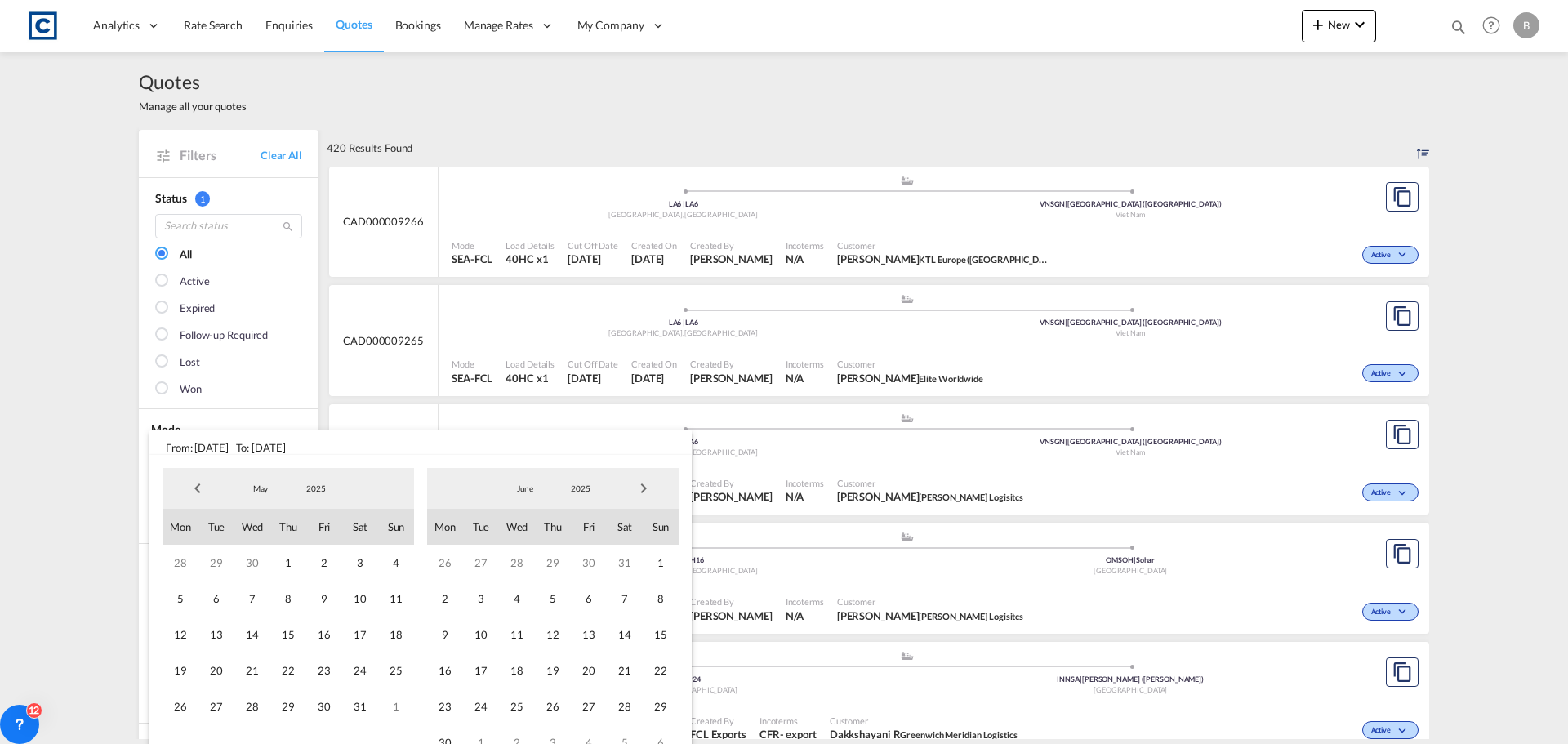
click at [197, 485] on span "Previous Month" at bounding box center [197, 488] width 33 height 33
click at [255, 561] on span "1" at bounding box center [252, 562] width 36 height 36
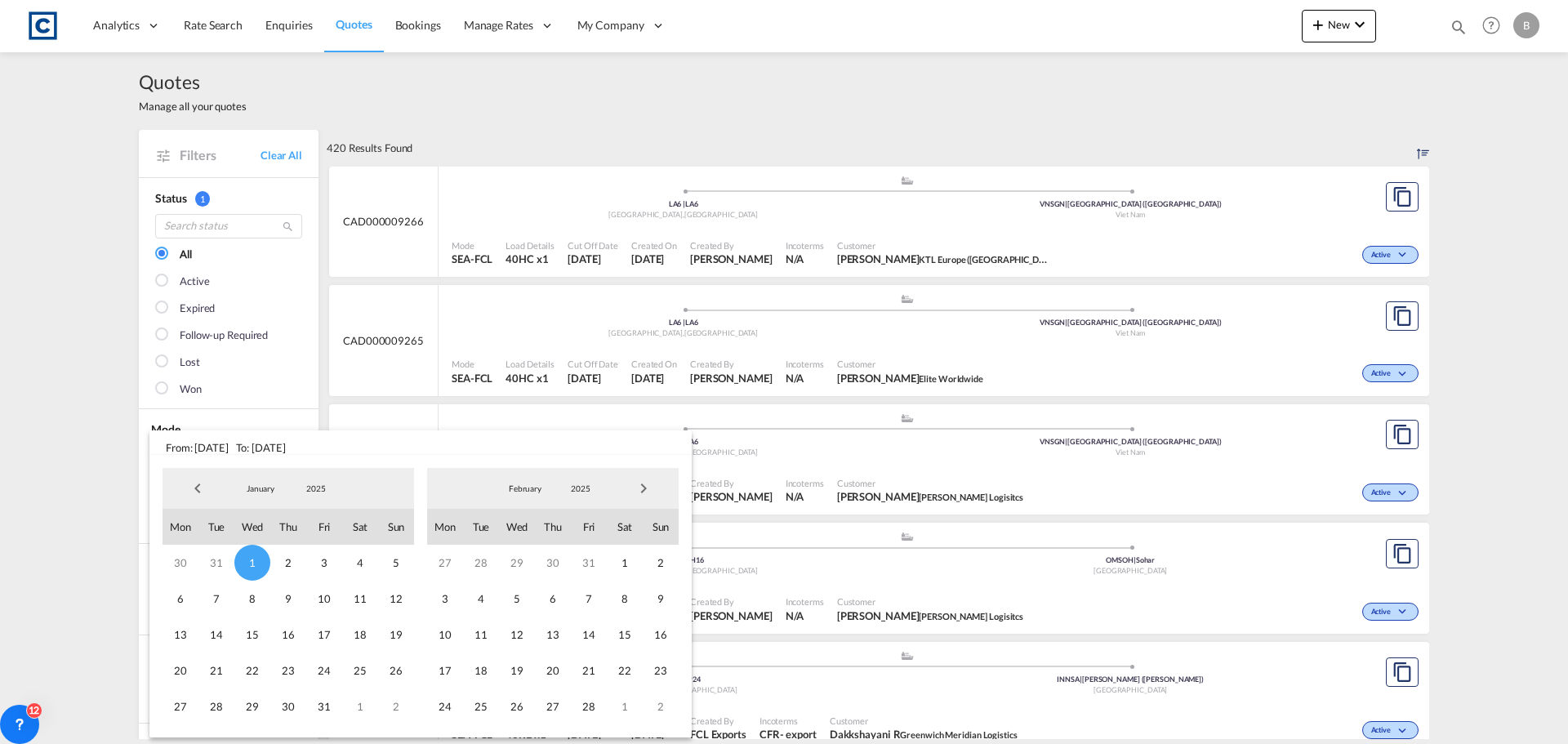
click at [84, 481] on md-backdrop at bounding box center [784, 372] width 1568 height 744
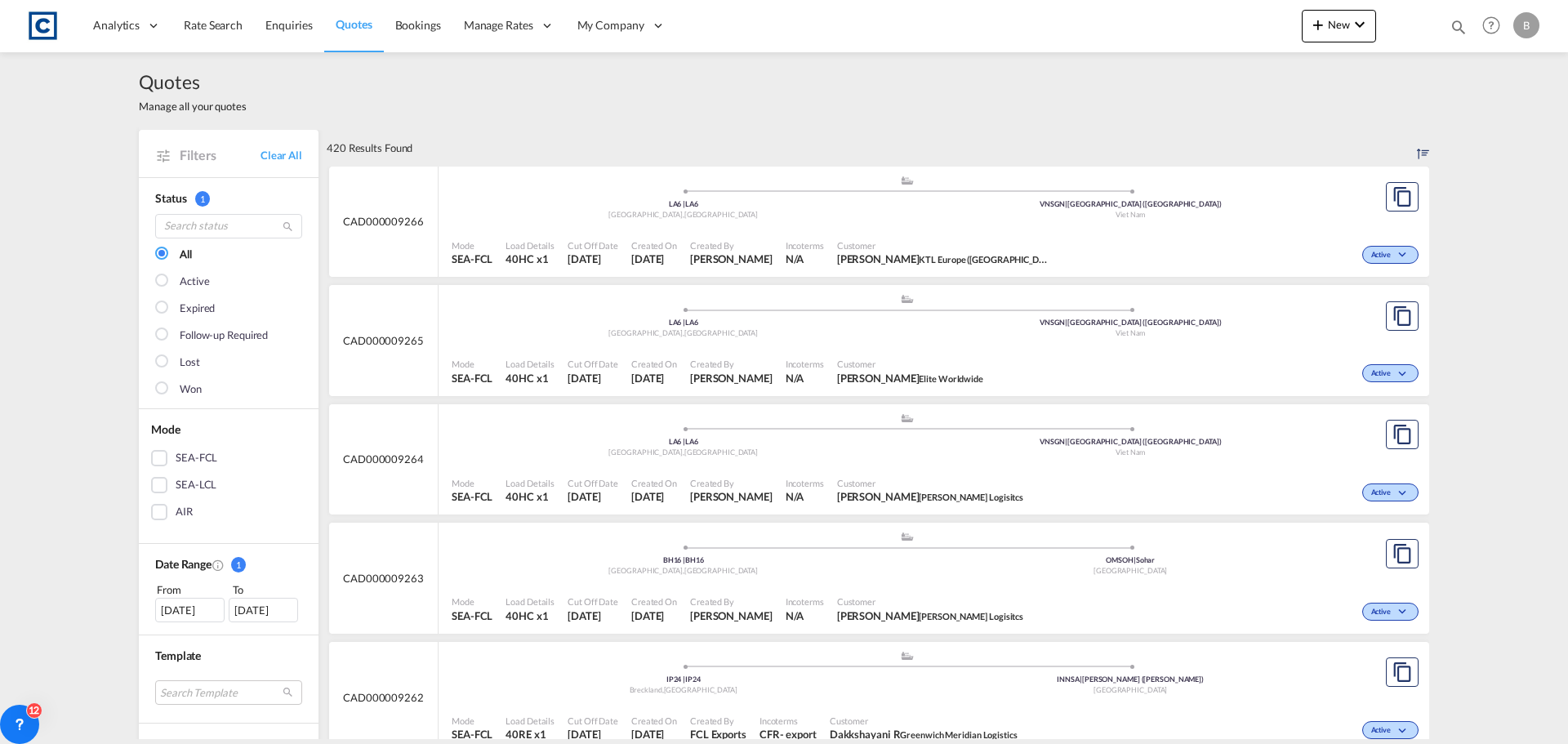
click at [258, 607] on div "[DATE]" at bounding box center [263, 610] width 70 height 25
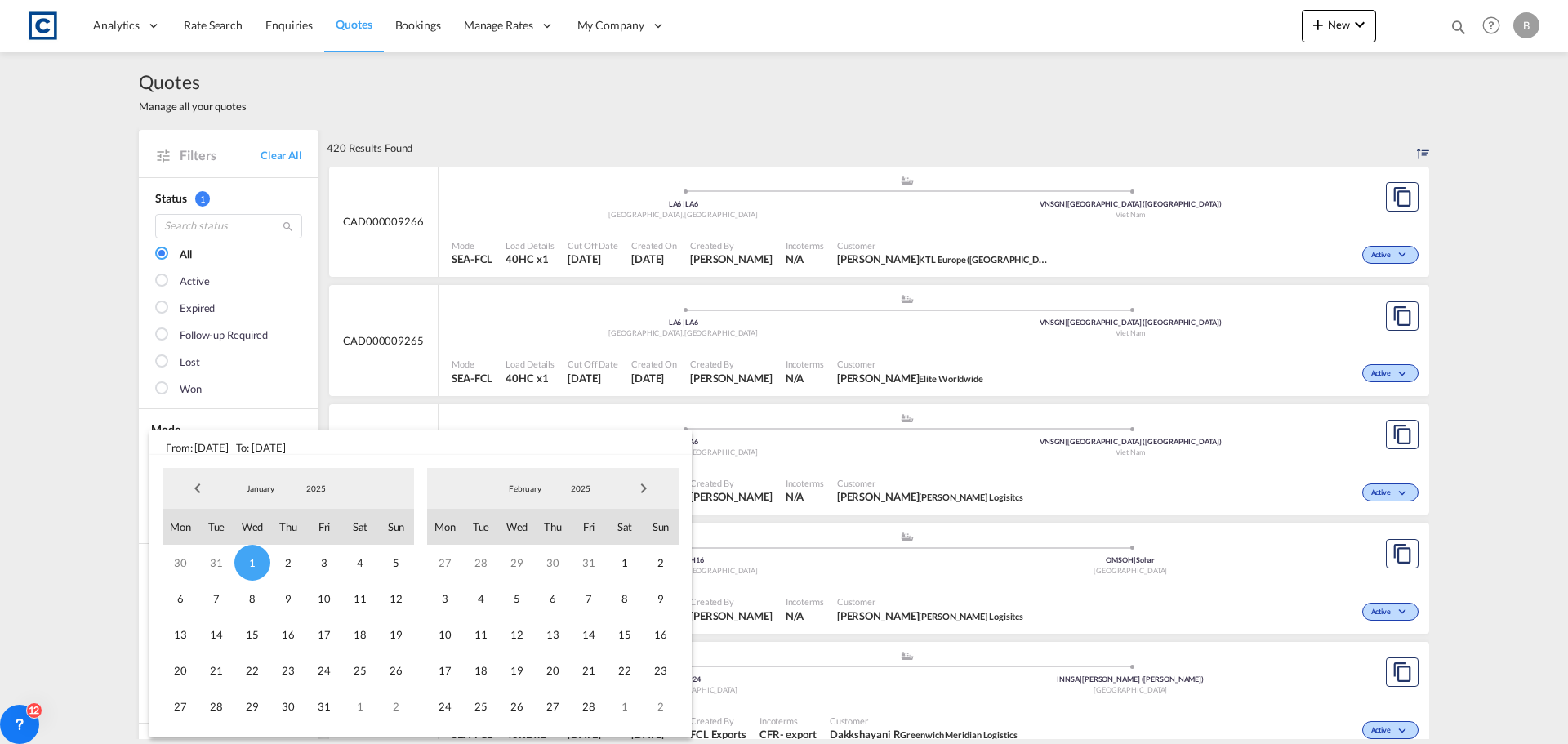
click at [640, 485] on span "Next Month" at bounding box center [644, 488] width 33 height 33
click at [644, 485] on span "Next Month" at bounding box center [644, 488] width 33 height 33
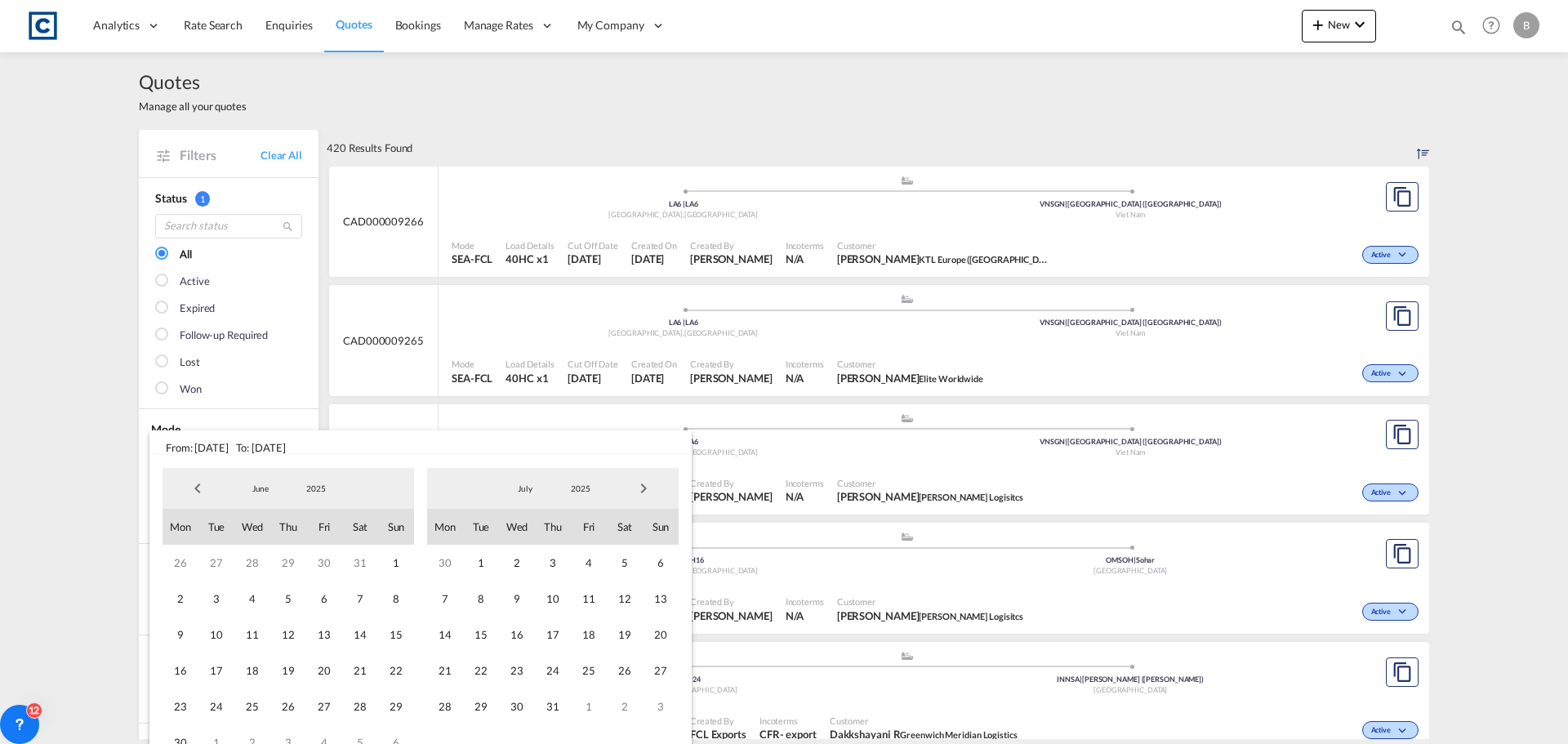
click at [644, 485] on span "Next Month" at bounding box center [644, 488] width 33 height 33
click at [444, 632] on span "11" at bounding box center [445, 634] width 36 height 36
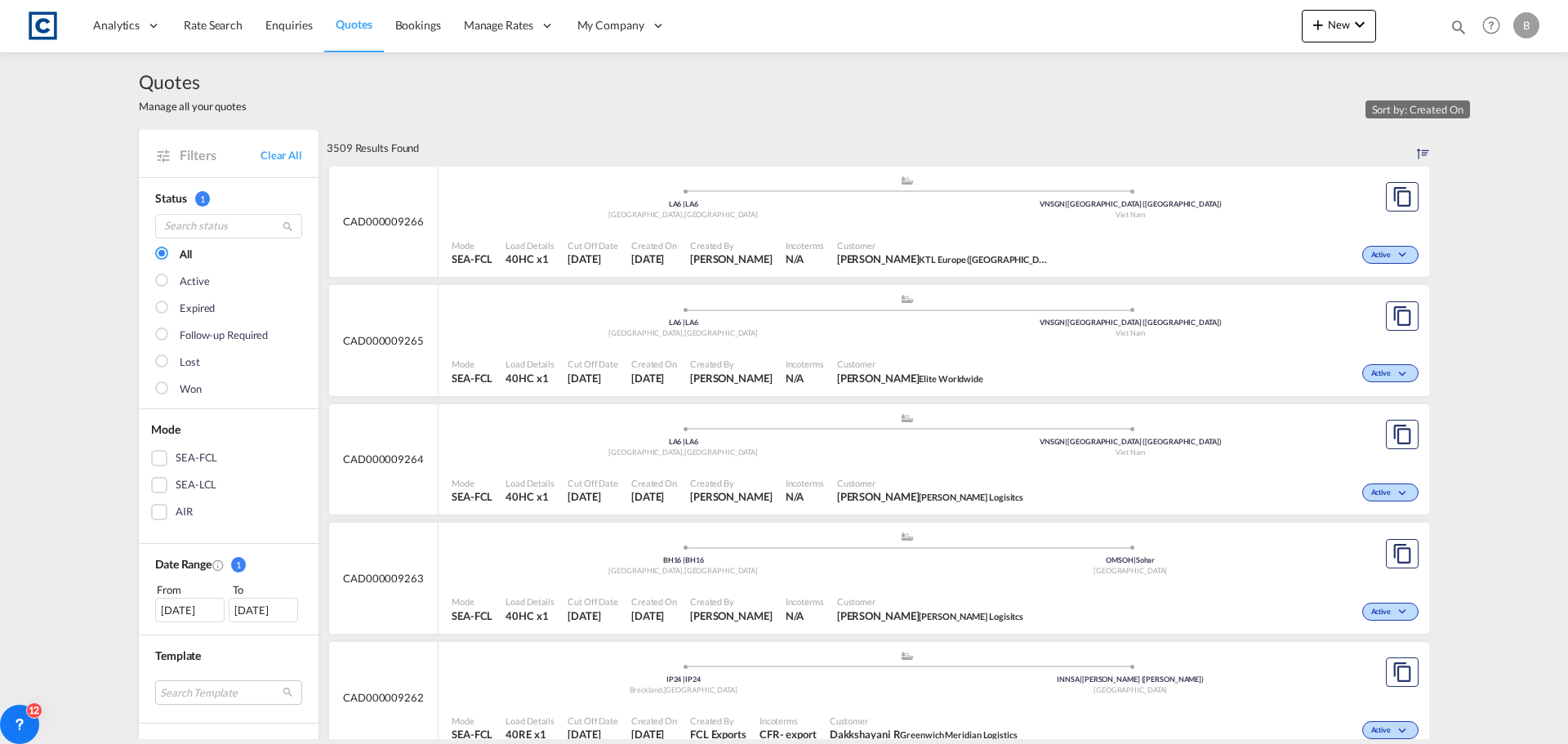
click at [1418, 156] on md-icon "Sort by: Created On" at bounding box center [1422, 154] width 12 height 12
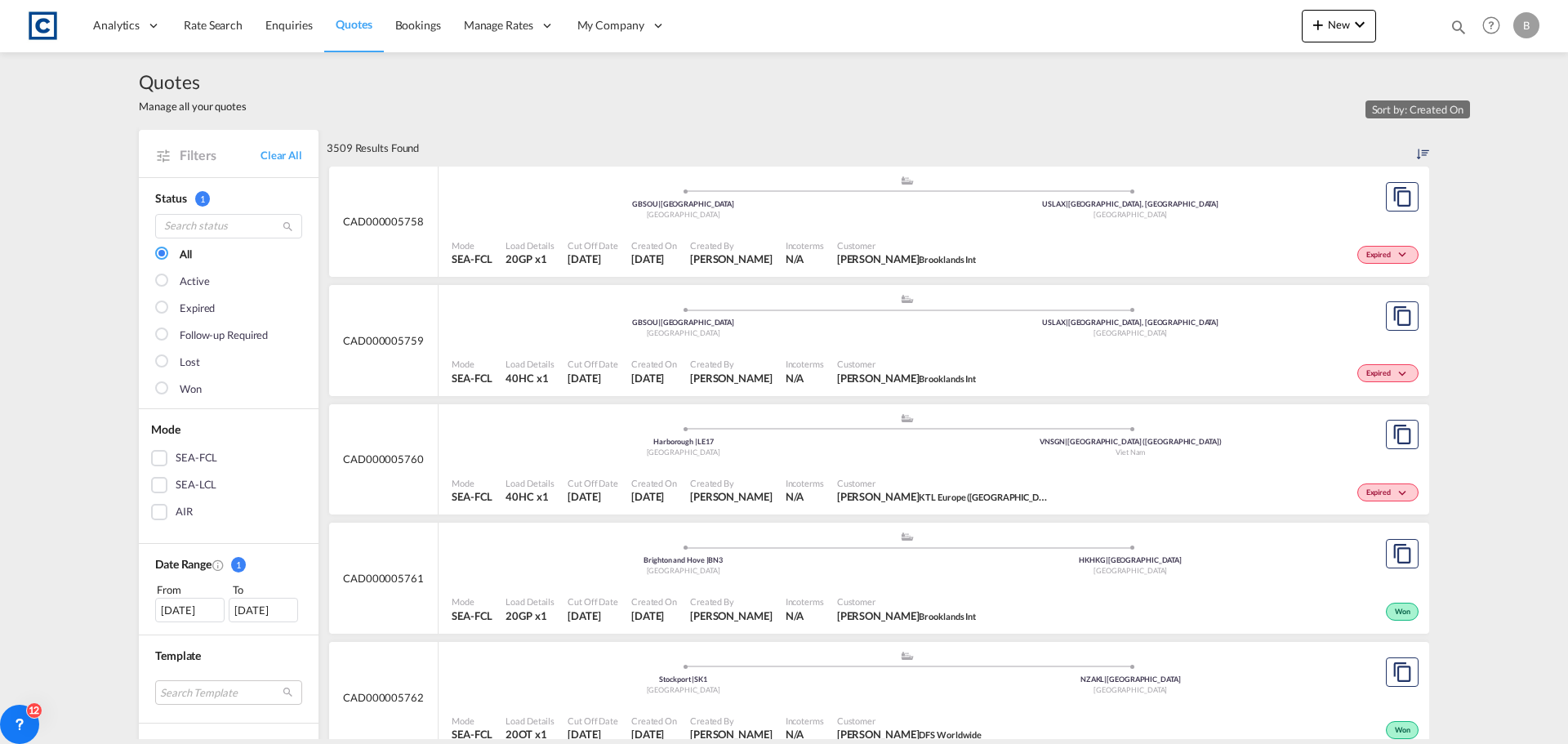
click at [1417, 153] on md-icon "Sort by: Created On" at bounding box center [1422, 154] width 12 height 12
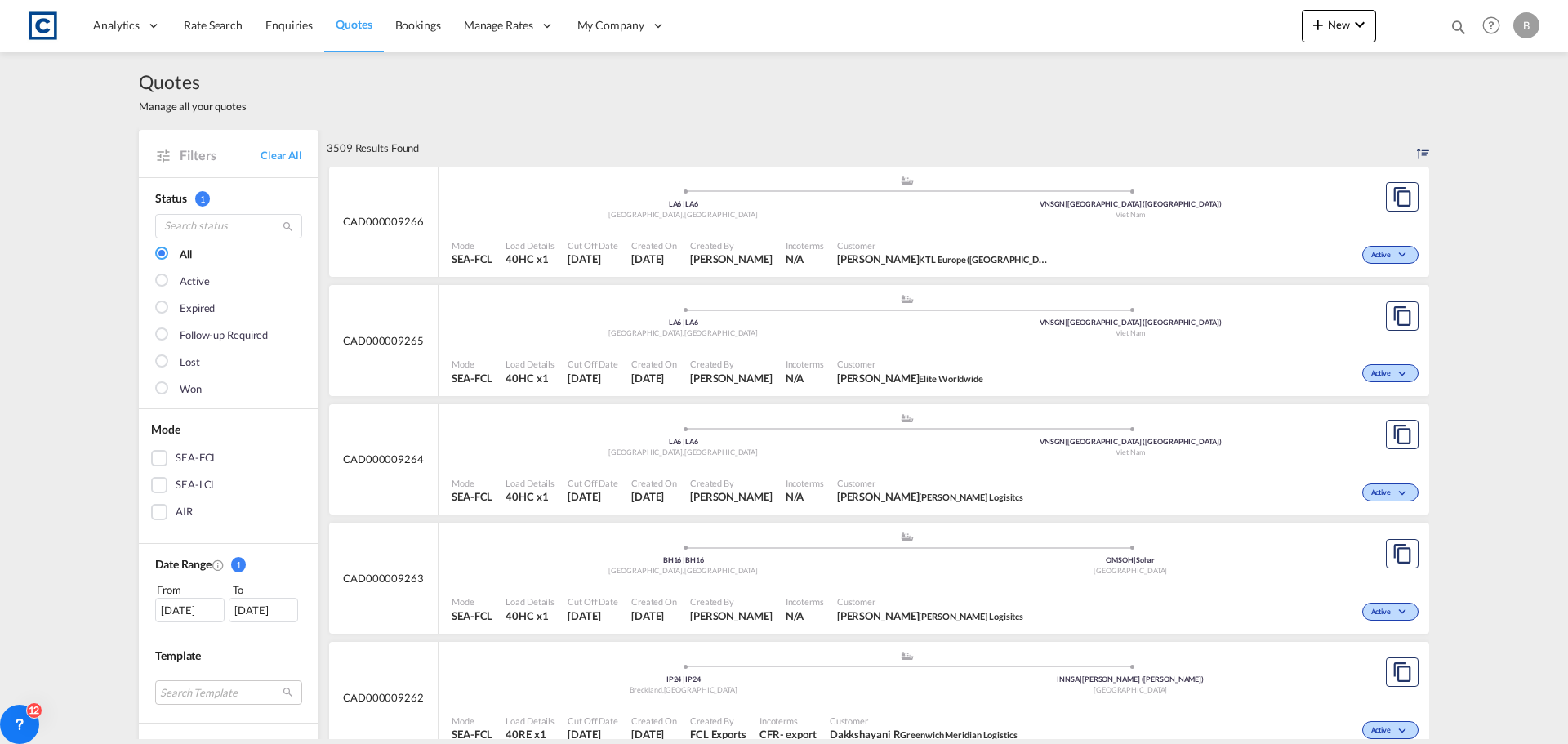
drag, startPoint x: 1160, startPoint y: 151, endPoint x: 1191, endPoint y: 110, distance: 51.4
click at [1191, 110] on div "Quotes Manage all your quotes" at bounding box center [784, 91] width 1290 height 78
click at [1395, 257] on md-icon "icon-chevron-down" at bounding box center [1404, 255] width 20 height 9
click at [1480, 243] on div "Follow-up Required Lost Won" at bounding box center [784, 372] width 1568 height 744
click at [120, 84] on span "Reports" at bounding box center [115, 78] width 39 height 14
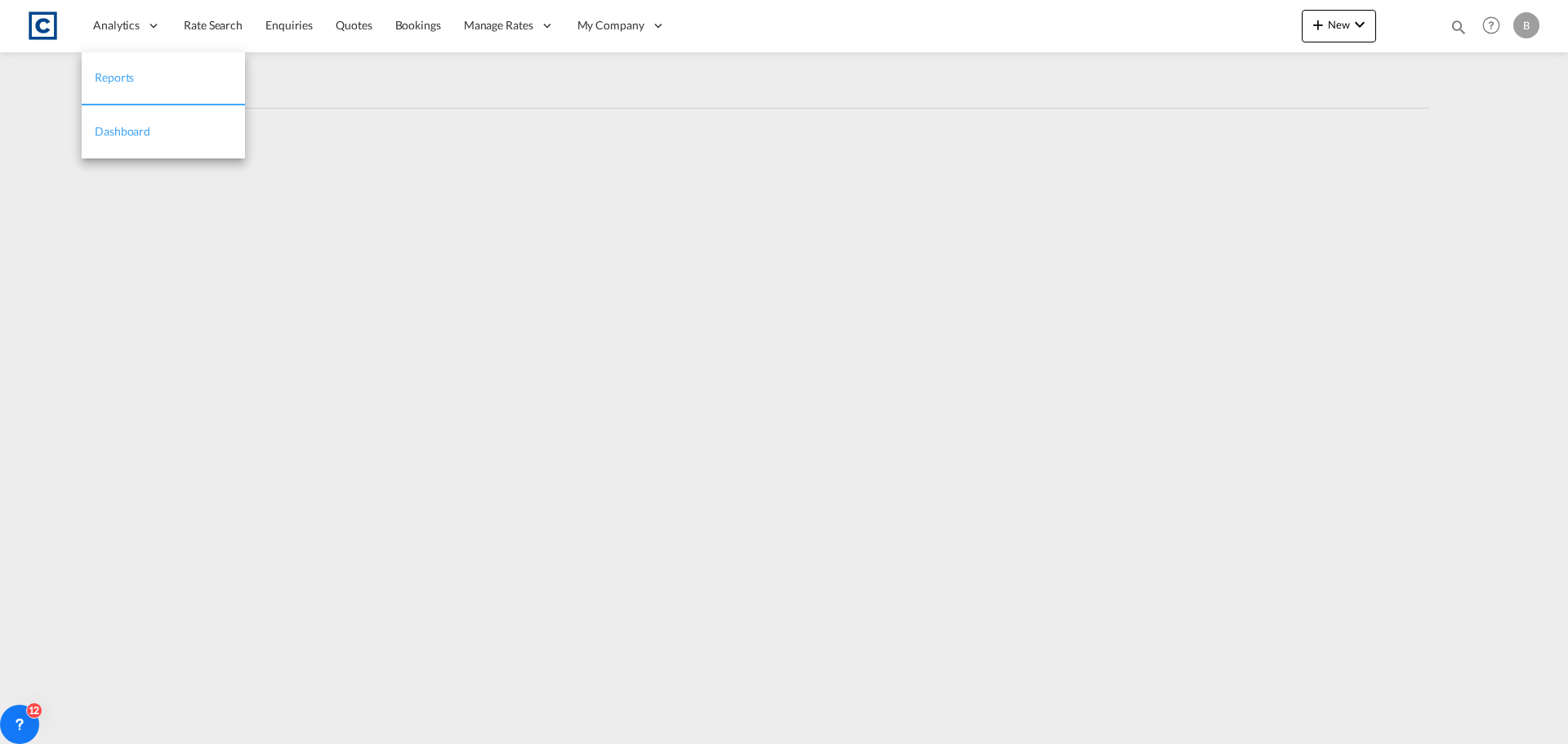
click at [117, 133] on span "Dashboard" at bounding box center [123, 131] width 56 height 14
click at [111, 80] on span "Reports" at bounding box center [115, 78] width 39 height 14
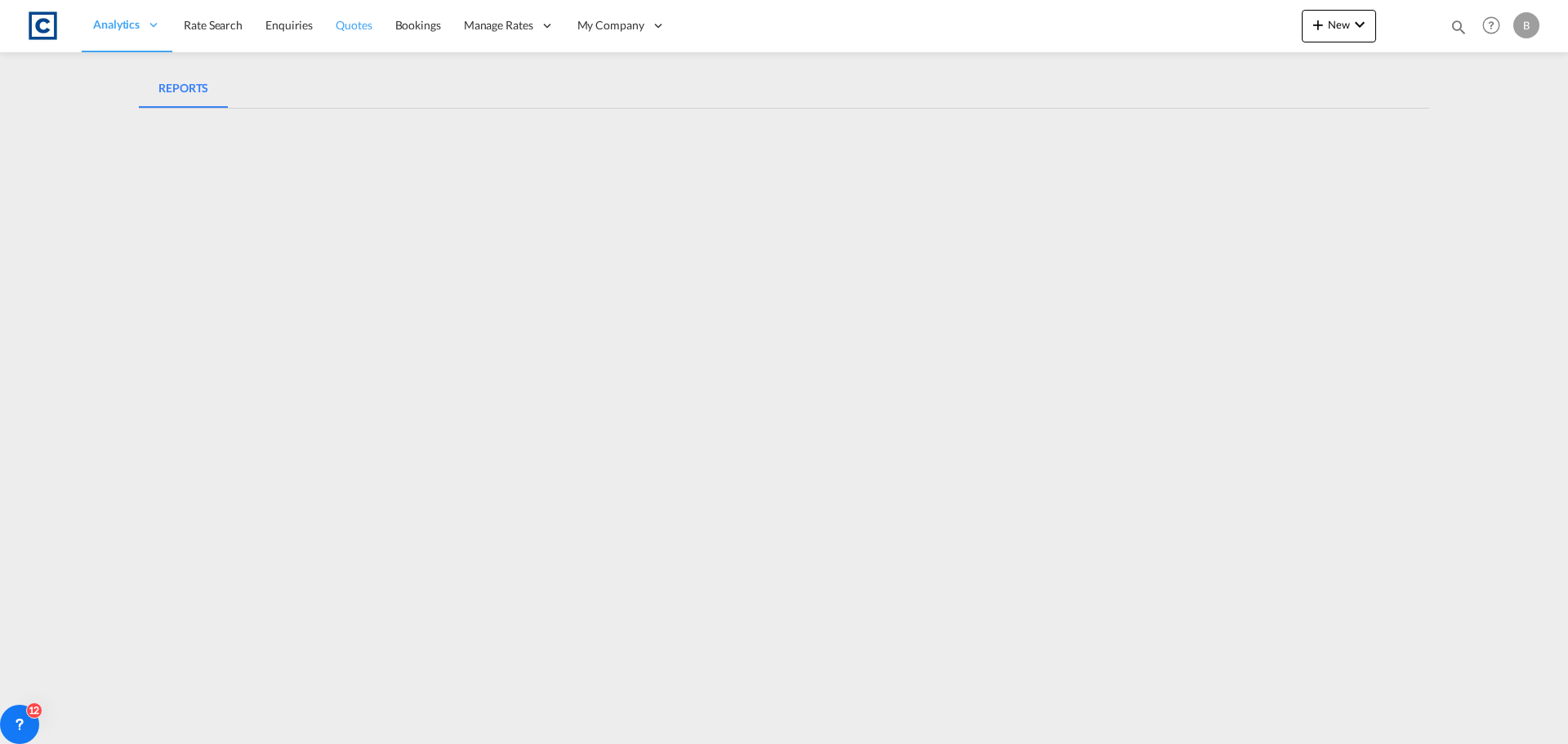
click at [362, 25] on span "Quotes" at bounding box center [354, 25] width 36 height 14
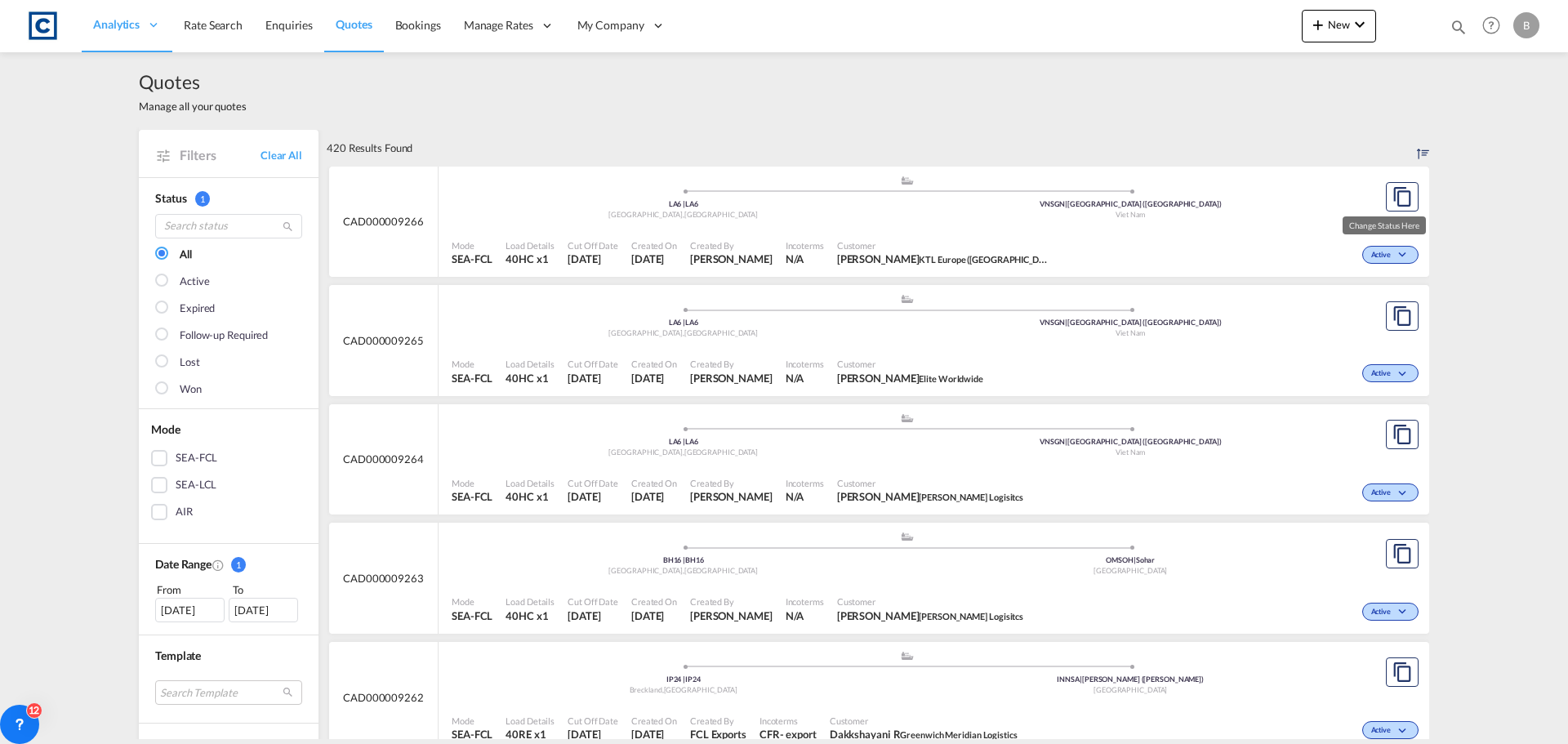
click at [1394, 258] on md-icon "icon-chevron-down" at bounding box center [1404, 255] width 20 height 9
click at [1243, 222] on div "Follow-up Required Lost Won" at bounding box center [784, 372] width 1568 height 744
